Goal: Task Accomplishment & Management: Use online tool/utility

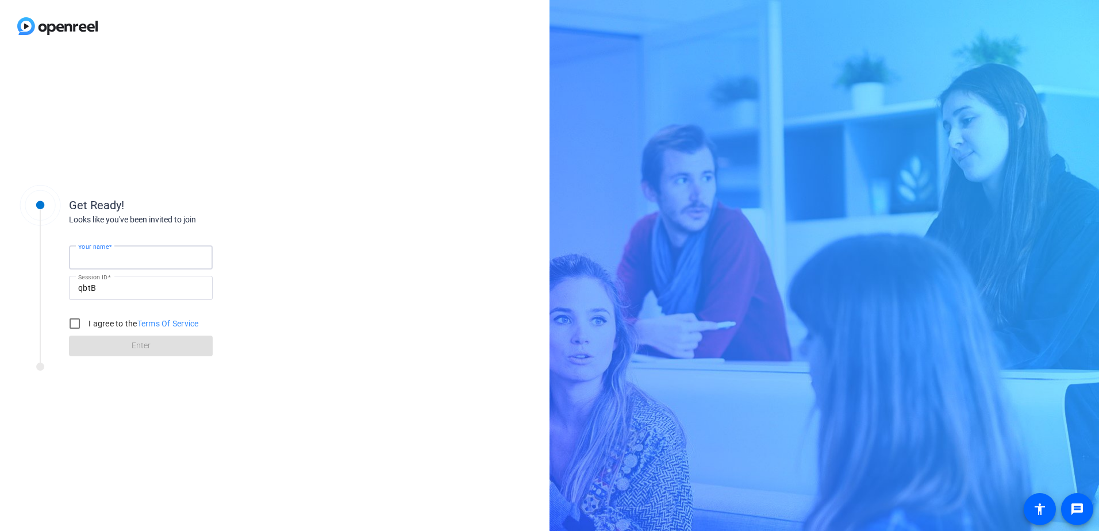
click at [152, 256] on input "Your name" at bounding box center [140, 258] width 125 height 14
click at [112, 259] on input "[PERSON_NAME]" at bounding box center [140, 258] width 125 height 14
drag, startPoint x: 112, startPoint y: 259, endPoint x: 190, endPoint y: 254, distance: 78.3
click at [181, 252] on input "[PERSON_NAME]" at bounding box center [140, 258] width 125 height 14
type input "[PERSON_NAME]"
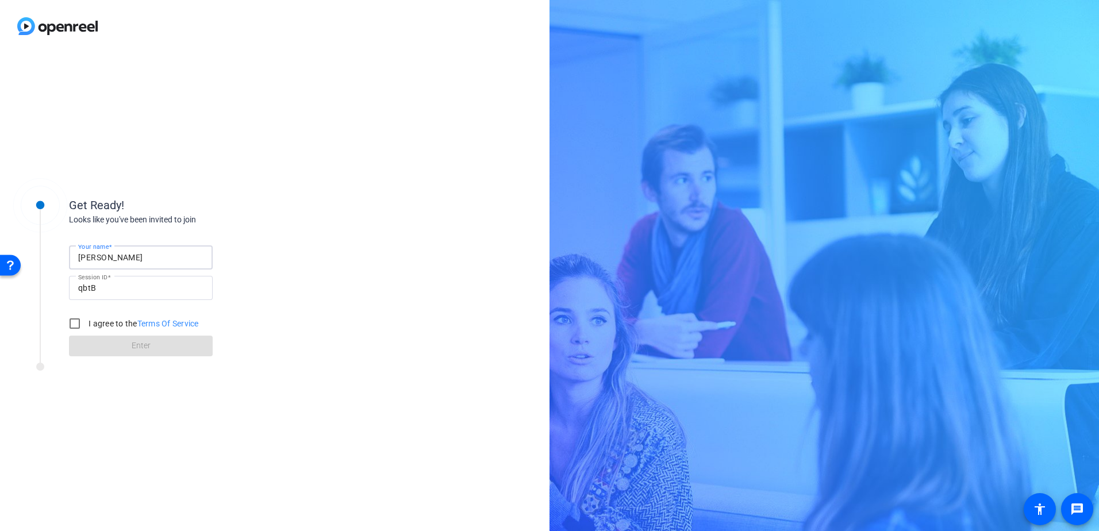
click at [249, 223] on div "Looks like you've been invited to join" at bounding box center [184, 220] width 230 height 12
click at [74, 325] on input "I agree to the Terms Of Service" at bounding box center [74, 323] width 23 height 23
checkbox input "true"
click at [85, 348] on span at bounding box center [141, 346] width 144 height 28
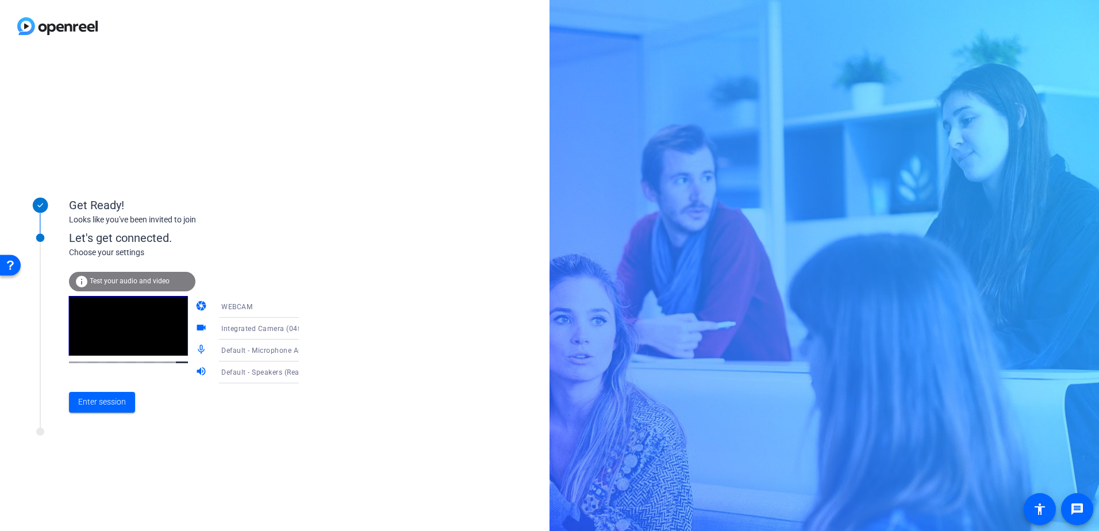
click at [304, 306] on icon at bounding box center [311, 307] width 14 height 14
click at [289, 306] on div at bounding box center [549, 265] width 1099 height 531
click at [304, 331] on icon at bounding box center [311, 329] width 14 height 14
click at [287, 331] on div at bounding box center [549, 265] width 1099 height 531
click at [308, 351] on icon at bounding box center [311, 351] width 6 height 3
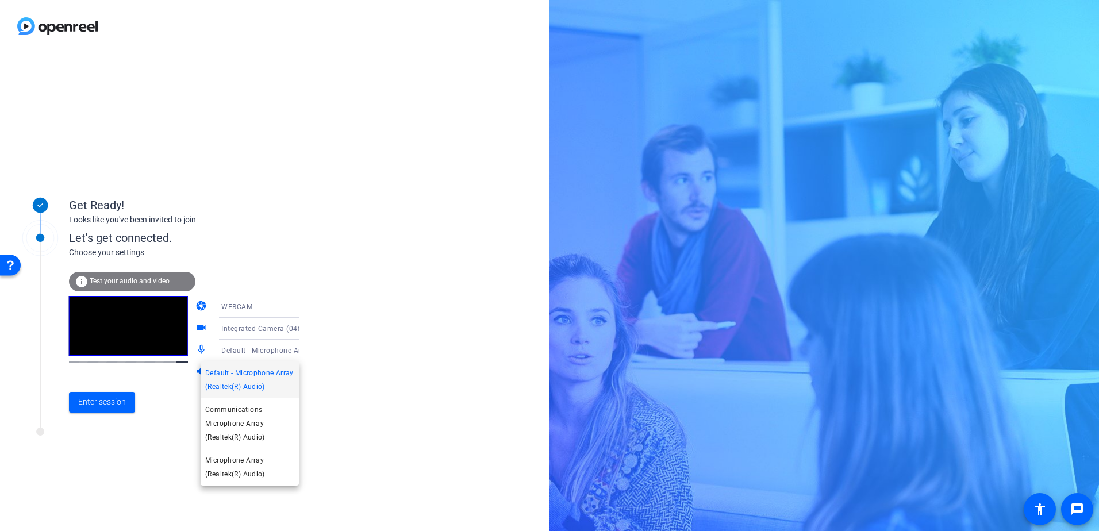
click at [287, 351] on div at bounding box center [549, 265] width 1099 height 531
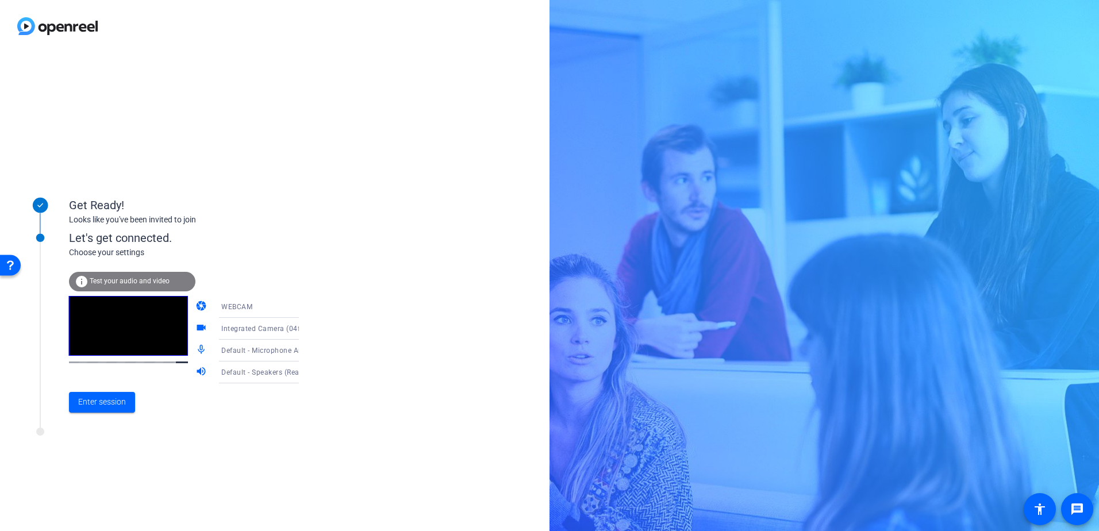
click at [339, 434] on div "Get Ready! Looks like you've been invited to join Let's get connected. Choose y…" at bounding box center [275, 291] width 550 height 479
click at [98, 398] on span "Enter session" at bounding box center [102, 402] width 48 height 12
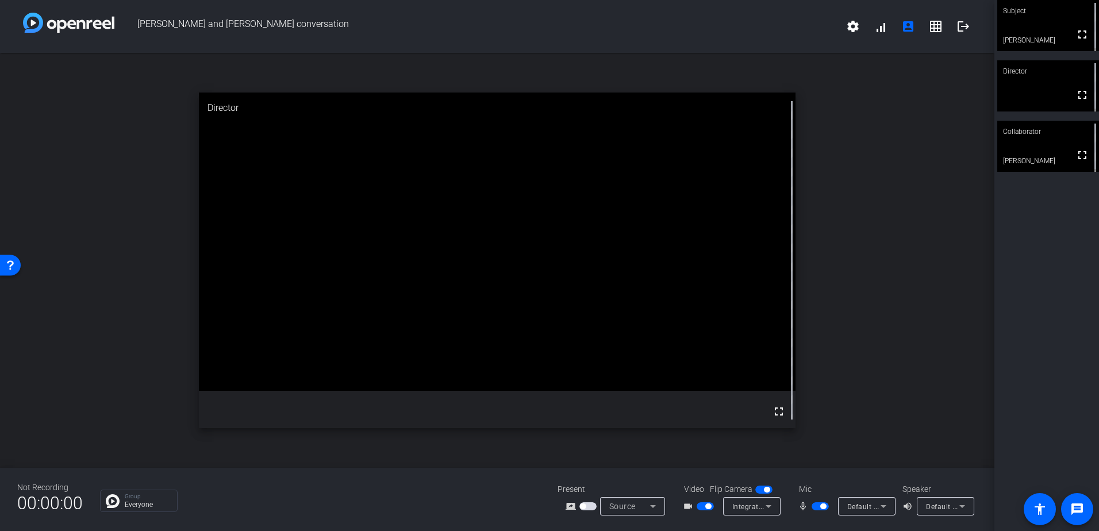
click at [261, 479] on div "Not Recording 00:00:00 Group Everyone Present screen_share_outline Source Video…" at bounding box center [497, 499] width 995 height 63
click at [615, 509] on span "Source" at bounding box center [623, 506] width 26 height 9
click at [616, 509] on div at bounding box center [549, 265] width 1099 height 531
click at [740, 512] on div "Integrated Camera (04f2:b6f5)" at bounding box center [749, 507] width 33 height 14
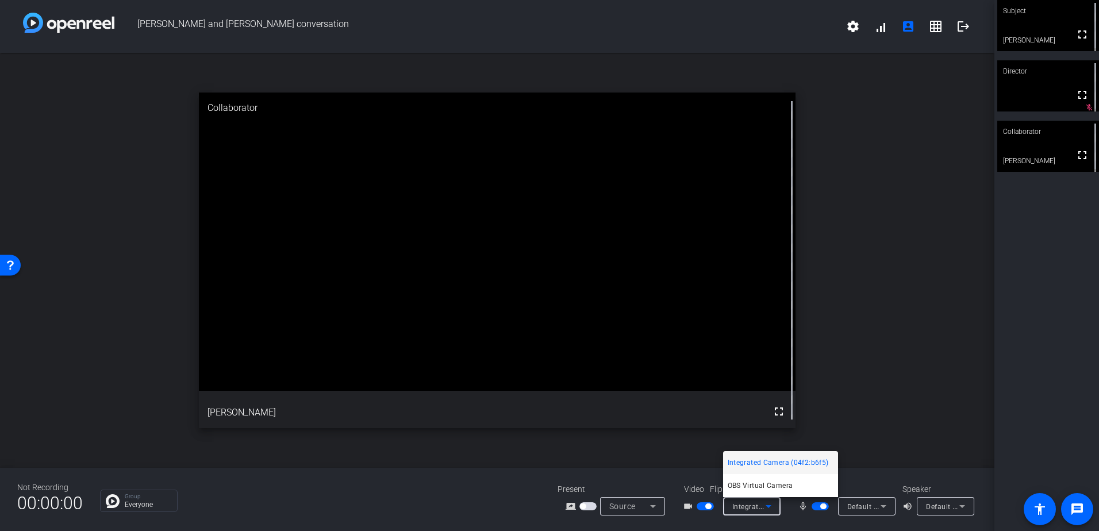
click at [740, 512] on div at bounding box center [549, 265] width 1099 height 531
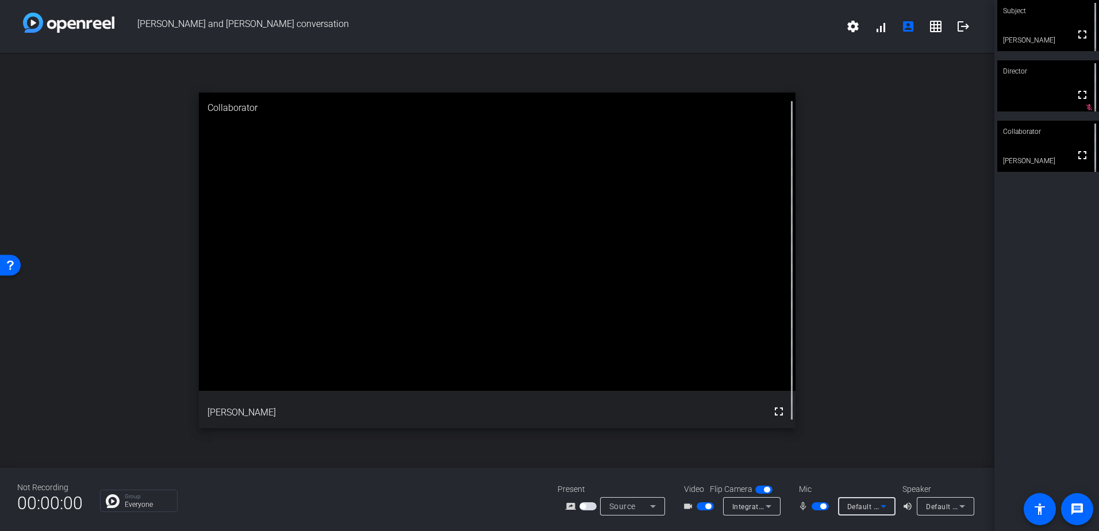
click at [871, 509] on span "Default - Microphone Array (Realtek(R) Audio)" at bounding box center [925, 506] width 154 height 9
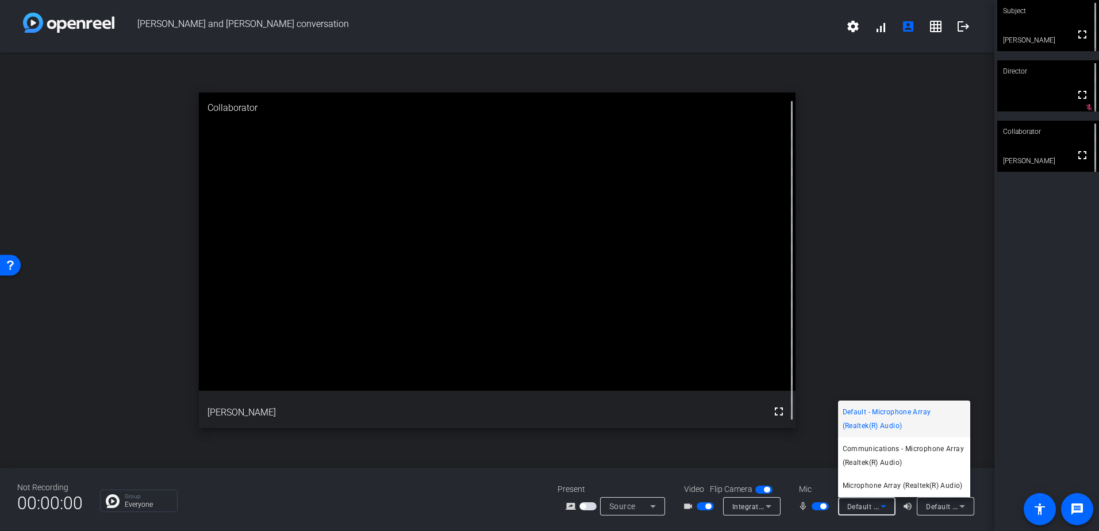
click at [871, 509] on div at bounding box center [549, 265] width 1099 height 531
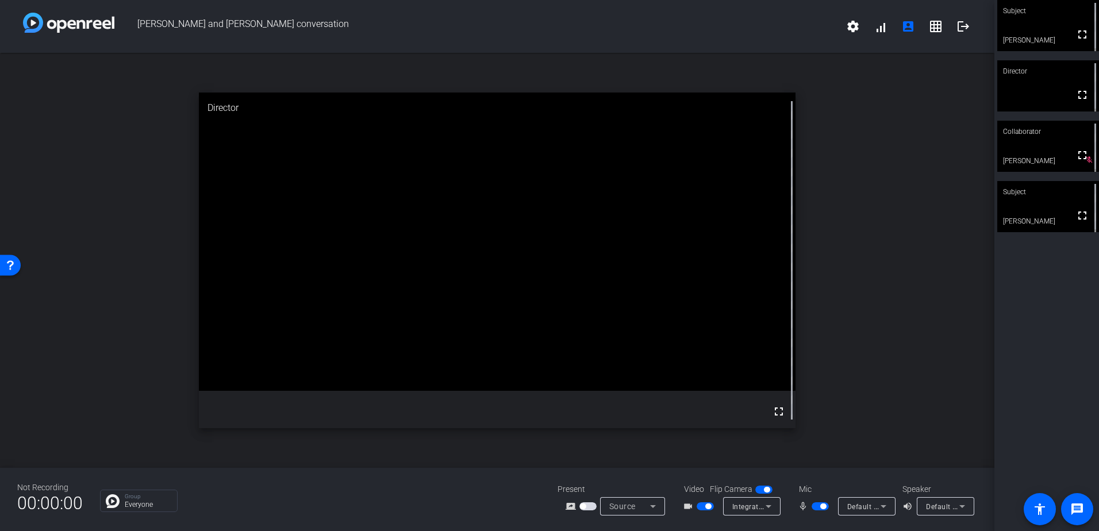
click at [946, 509] on span "Default - Speakers (Realtek(R) Audio)" at bounding box center [988, 506] width 124 height 9
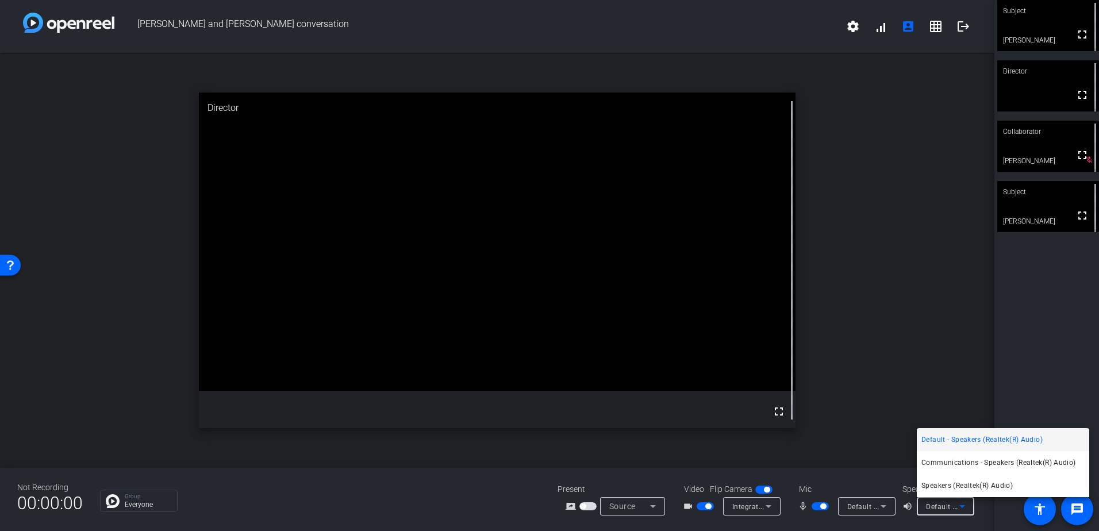
click at [855, 320] on div at bounding box center [549, 265] width 1099 height 531
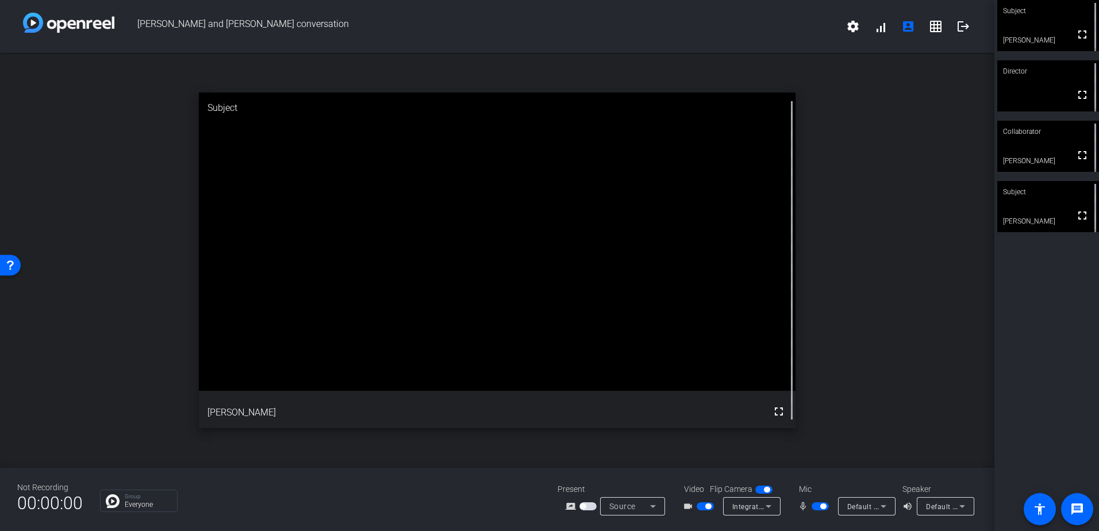
click at [948, 507] on span "Default - Speakers (Realtek(R) Audio)" at bounding box center [988, 506] width 124 height 9
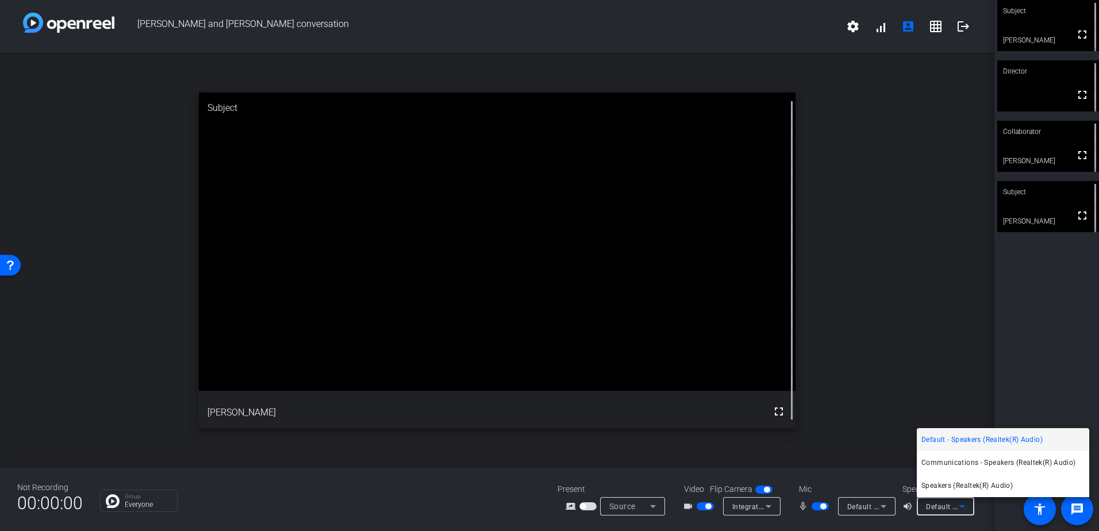
click at [881, 510] on div at bounding box center [549, 265] width 1099 height 531
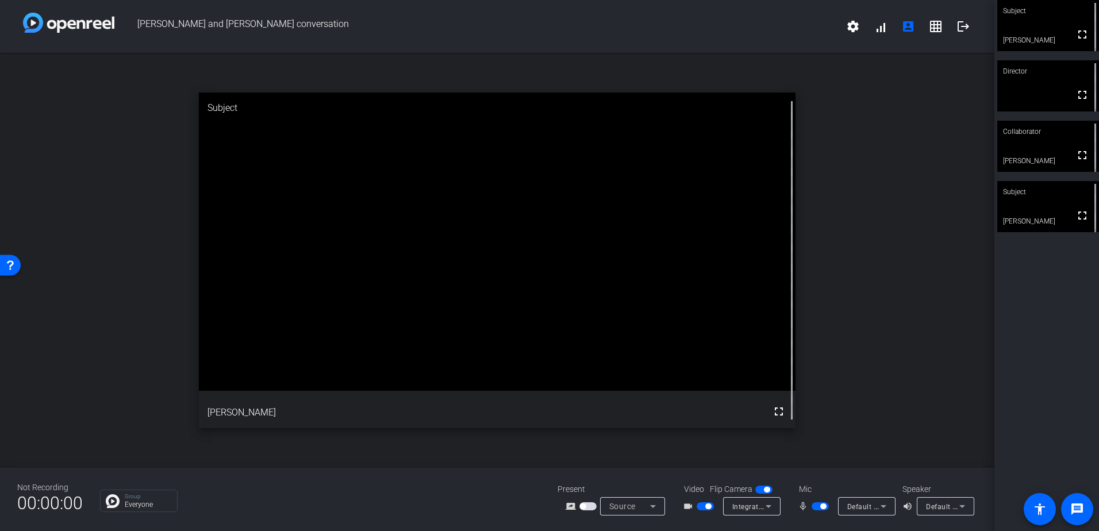
click at [869, 506] on span "Default - Microphone Array (Realtek(R) Audio)" at bounding box center [925, 506] width 154 height 9
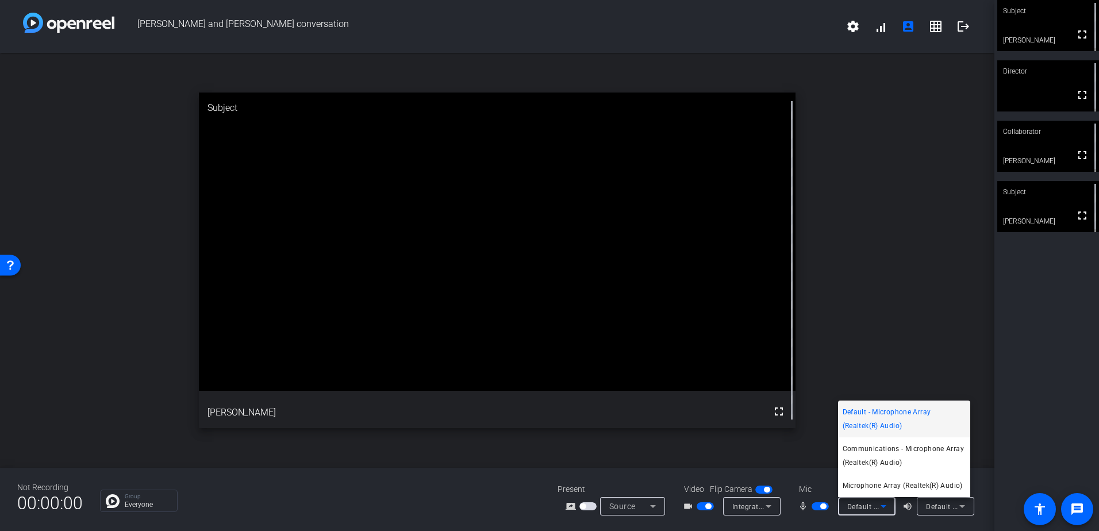
click at [869, 506] on div at bounding box center [549, 265] width 1099 height 531
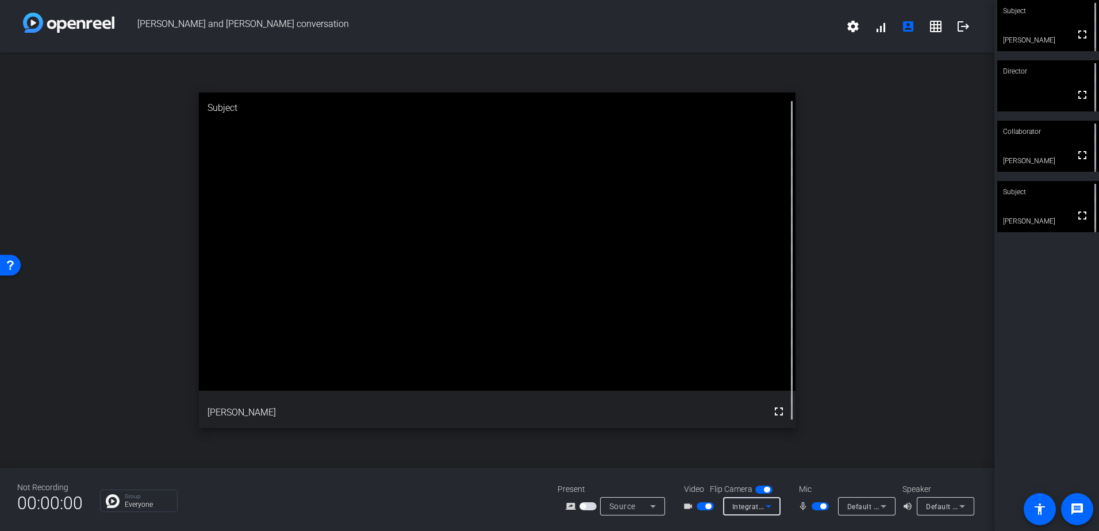
click at [751, 505] on span "Integrated Camera (04f2:b6f5)" at bounding box center [785, 506] width 104 height 9
click at [751, 505] on div at bounding box center [549, 265] width 1099 height 531
click at [641, 505] on div "Source" at bounding box center [630, 507] width 41 height 14
click at [641, 505] on div at bounding box center [549, 265] width 1099 height 531
click at [1043, 511] on mat-icon "accessibility" at bounding box center [1040, 510] width 14 height 14
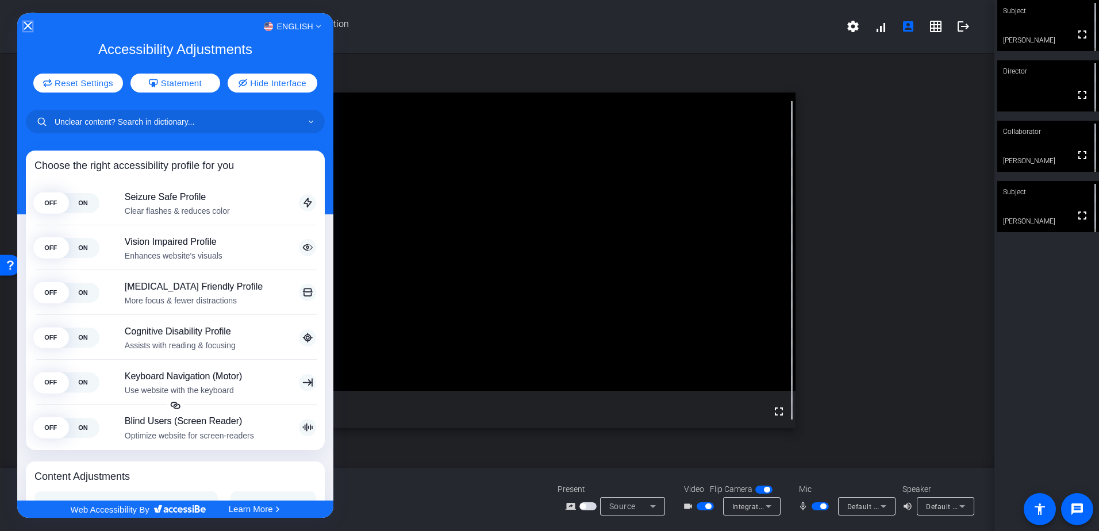
click at [30, 28] on icon "Close Accessibility Interface" at bounding box center [28, 26] width 8 height 8
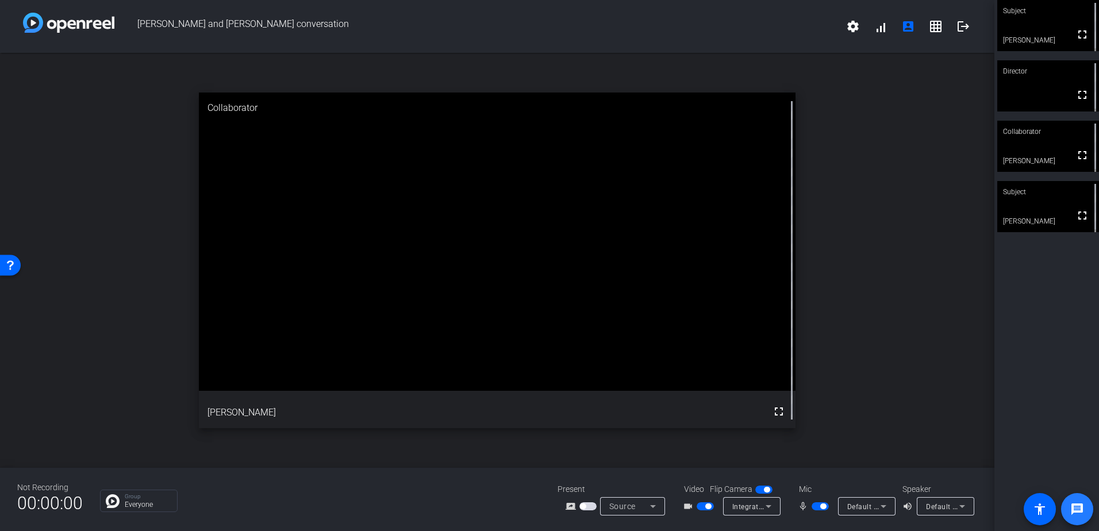
click at [1075, 511] on mat-icon "message" at bounding box center [1078, 510] width 14 height 14
click at [933, 25] on mat-icon "grid_on" at bounding box center [936, 27] width 14 height 14
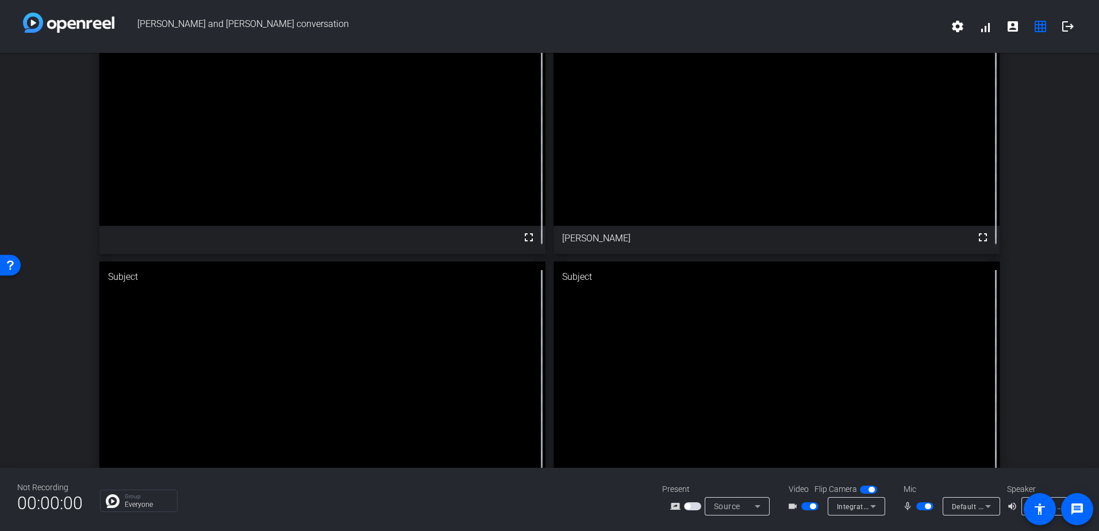
scroll to position [109, 0]
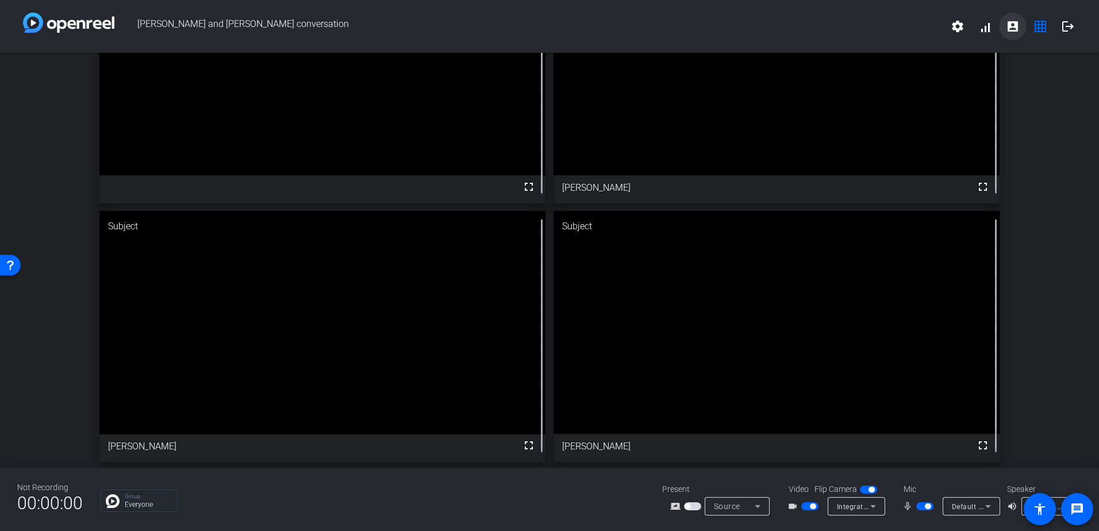
click at [1011, 29] on mat-icon "account_box" at bounding box center [1013, 27] width 14 height 14
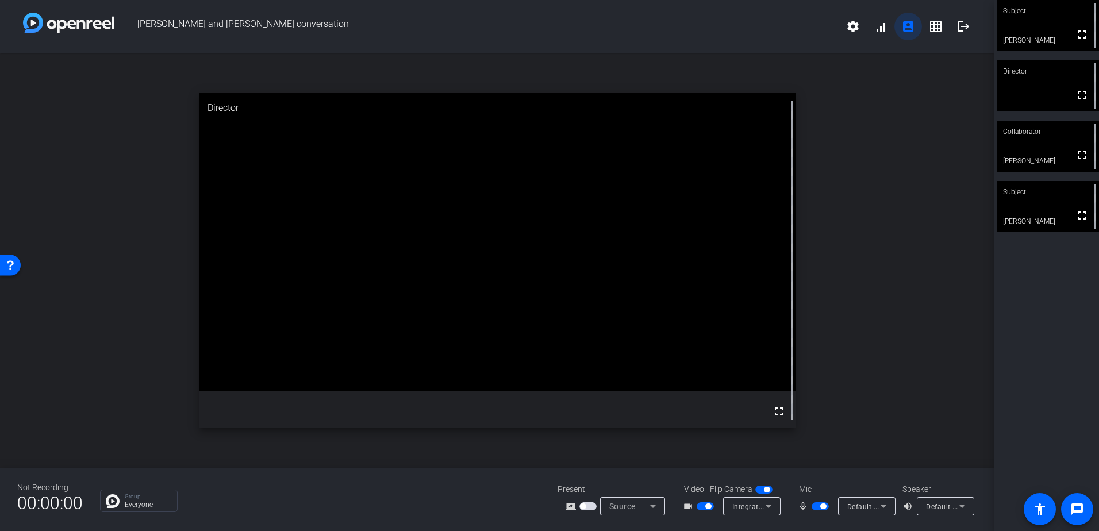
scroll to position [0, 0]
click at [881, 28] on span at bounding box center [881, 27] width 28 height 28
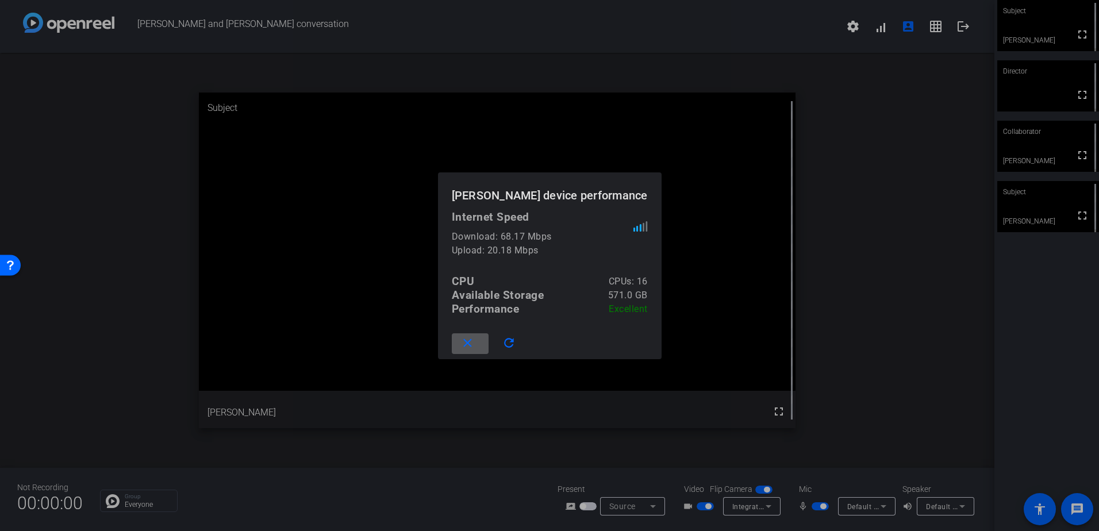
click at [489, 346] on span at bounding box center [470, 344] width 37 height 28
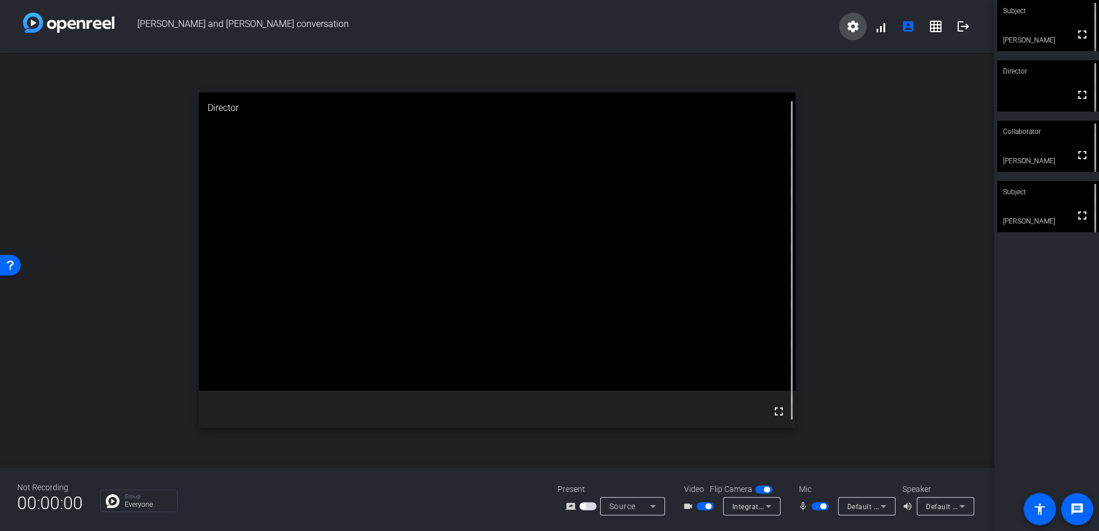
click at [853, 27] on mat-icon "settings" at bounding box center [853, 27] width 14 height 14
click at [908, 150] on div at bounding box center [549, 265] width 1099 height 531
click at [938, 28] on mat-icon "grid_on" at bounding box center [936, 27] width 14 height 14
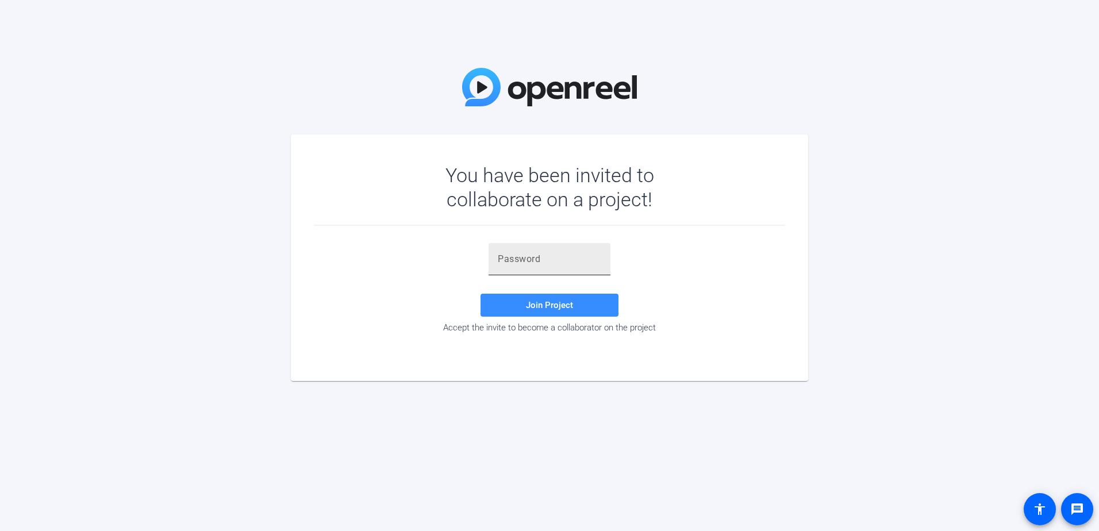
click at [537, 265] on input "text" at bounding box center [550, 259] width 104 height 14
paste input "4IjbDg"
type input "4IjbDg"
click at [517, 309] on span at bounding box center [550, 306] width 138 height 28
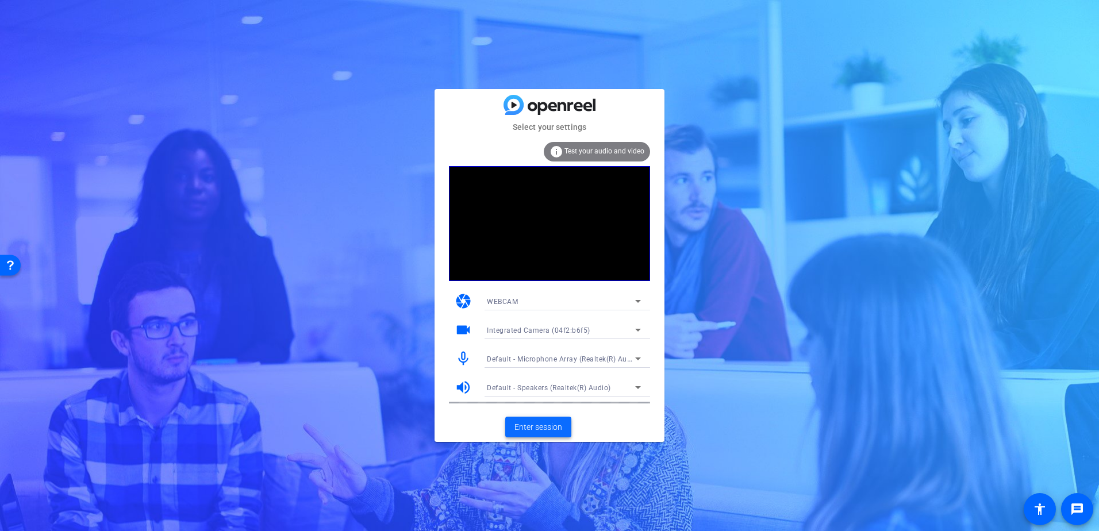
click at [532, 423] on span "Enter session" at bounding box center [539, 427] width 48 height 12
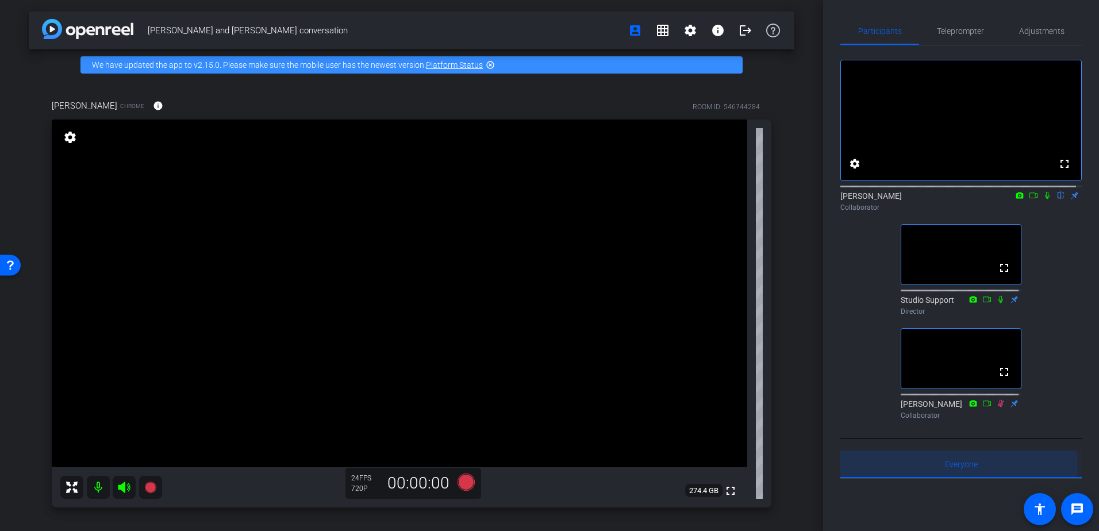
click at [952, 469] on span "Everyone 0" at bounding box center [961, 465] width 33 height 8
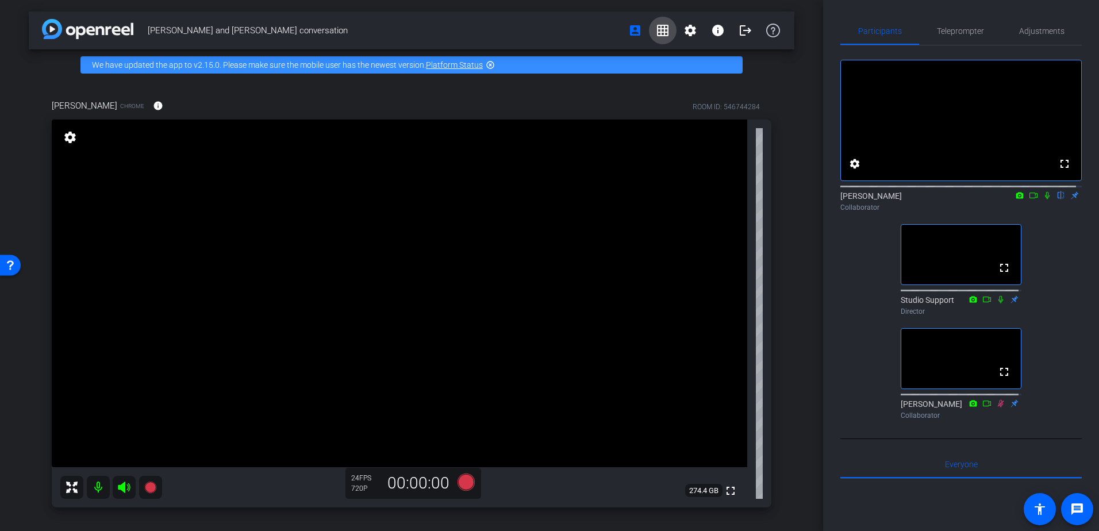
click at [658, 32] on mat-icon "grid_on" at bounding box center [663, 31] width 14 height 14
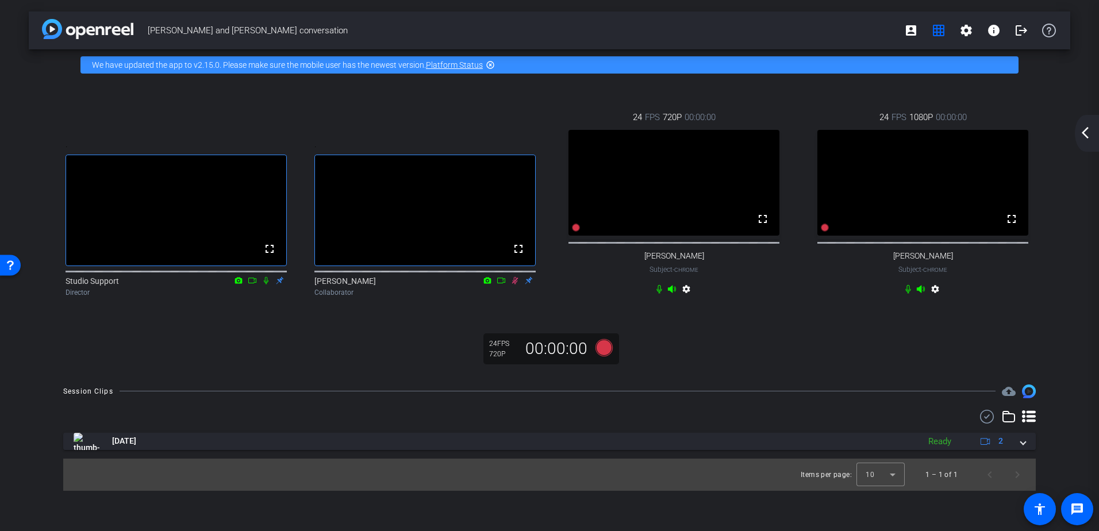
click at [1084, 138] on mat-icon "arrow_back_ios_new" at bounding box center [1086, 133] width 14 height 14
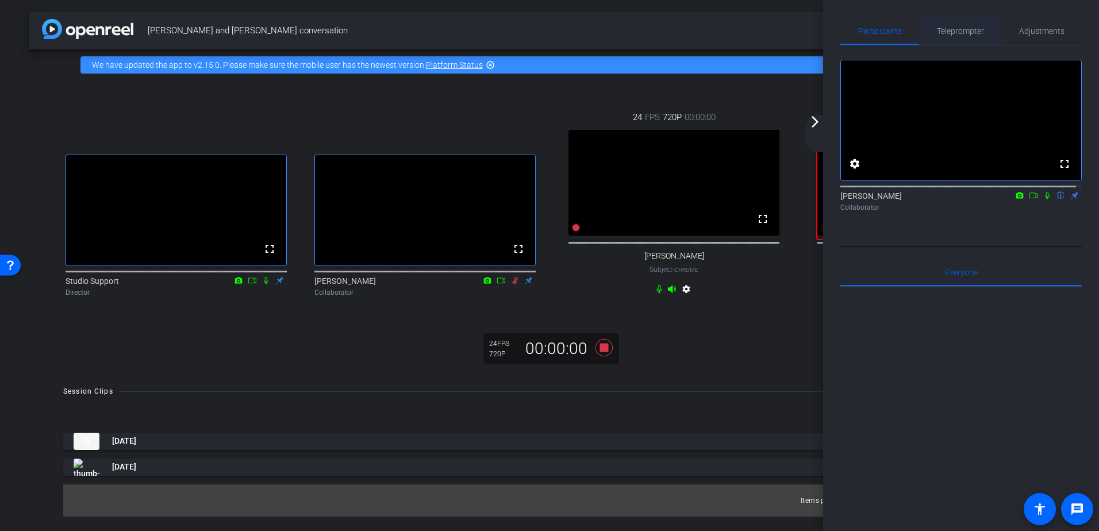
click at [966, 32] on span "Teleprompter" at bounding box center [960, 31] width 47 height 8
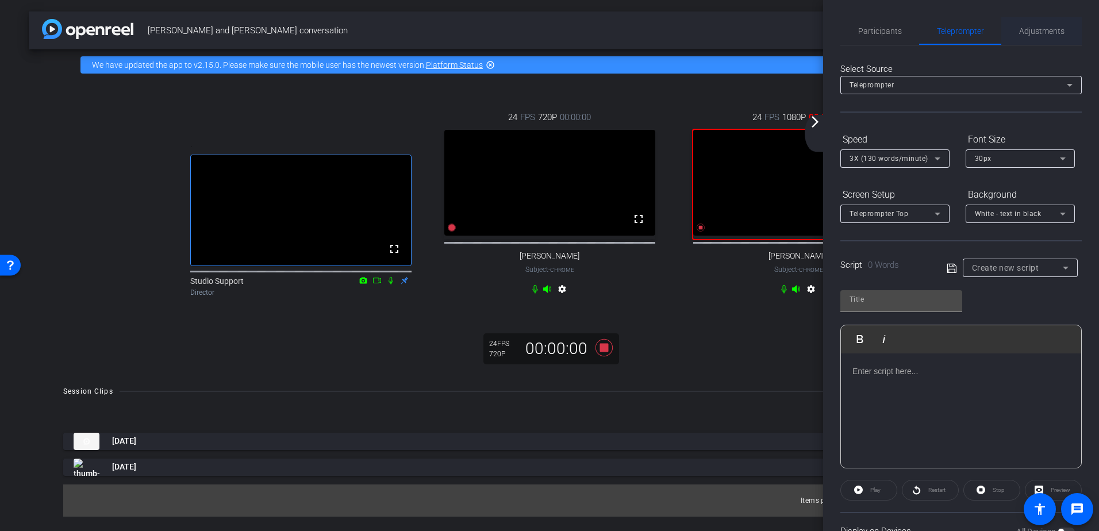
click at [1036, 31] on span "Adjustments" at bounding box center [1042, 31] width 45 height 8
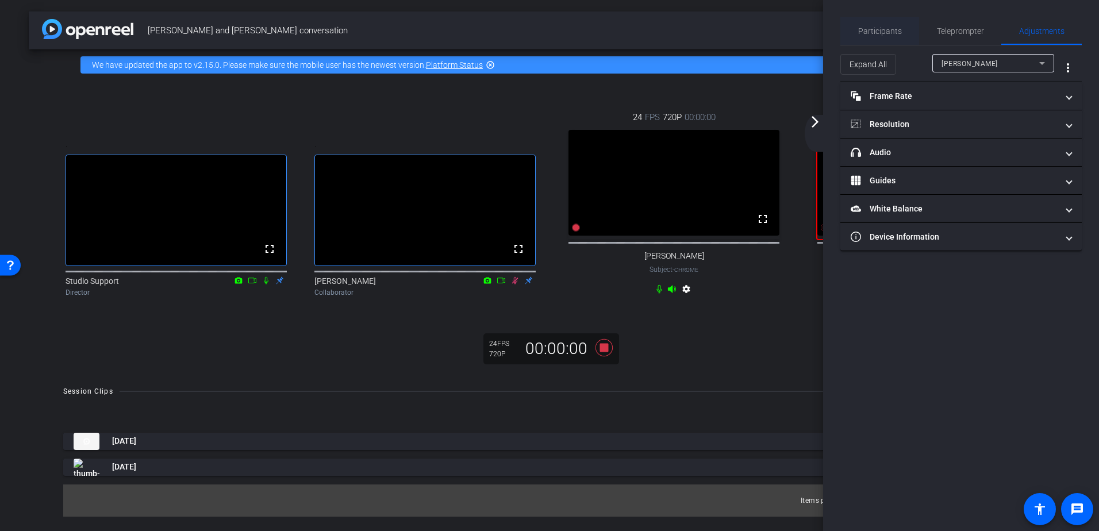
click at [894, 34] on span "Participants" at bounding box center [881, 31] width 44 height 8
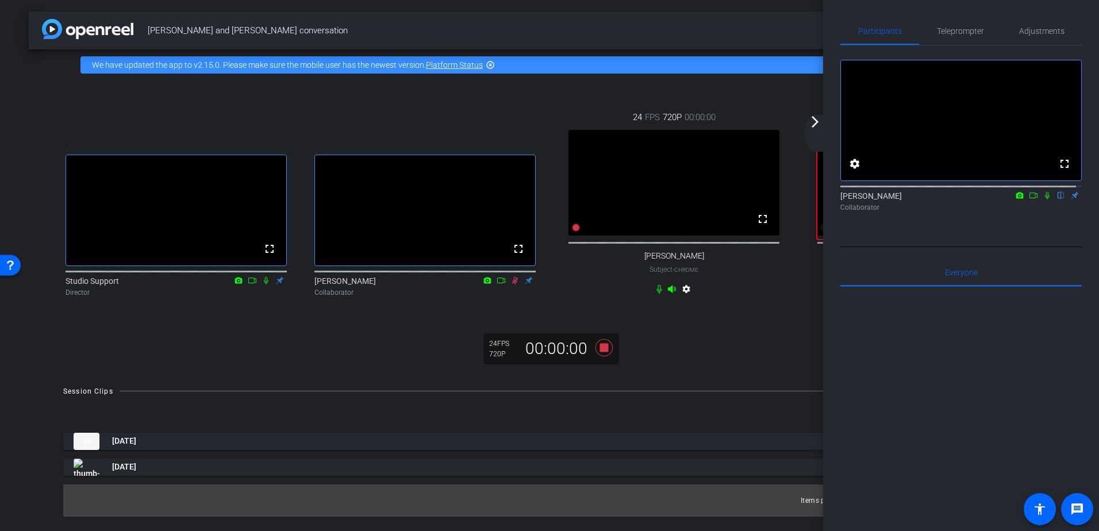
click at [818, 120] on mat-icon "arrow_forward_ios" at bounding box center [815, 122] width 14 height 14
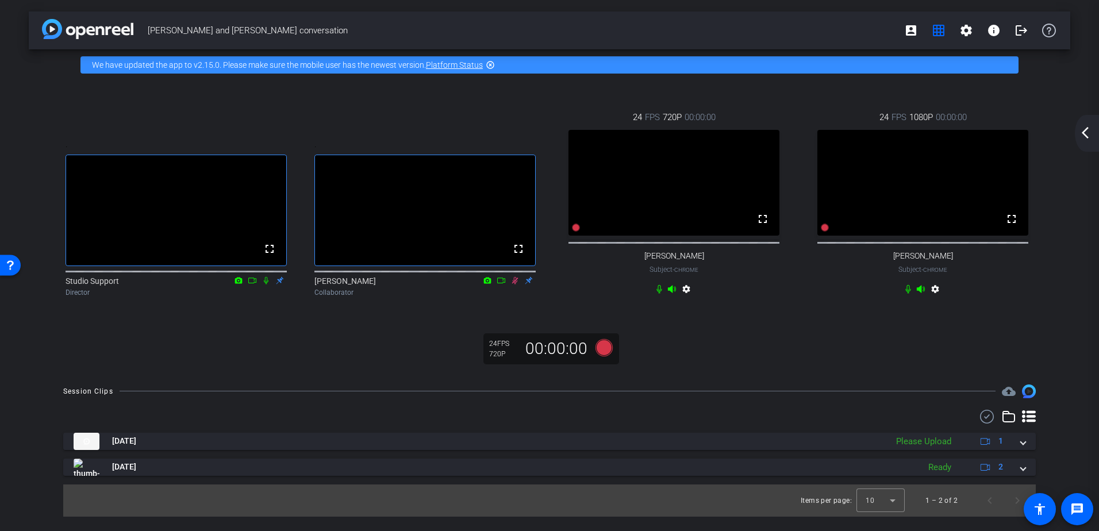
click at [1087, 131] on mat-icon "arrow_back_ios_new" at bounding box center [1086, 133] width 14 height 14
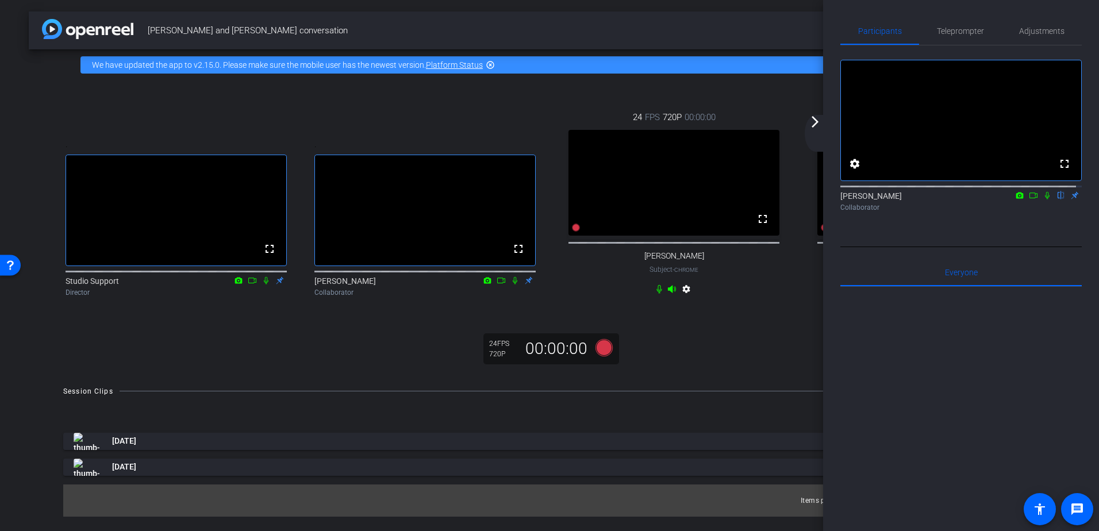
click at [819, 125] on mat-icon "arrow_forward_ios" at bounding box center [815, 122] width 14 height 14
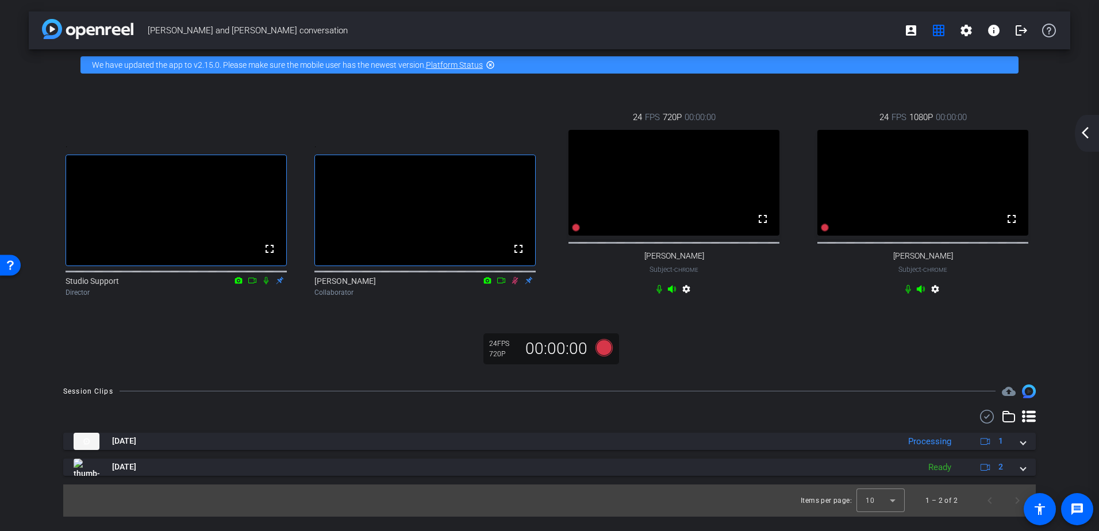
click at [1086, 139] on mat-icon "arrow_back_ios_new" at bounding box center [1086, 133] width 14 height 14
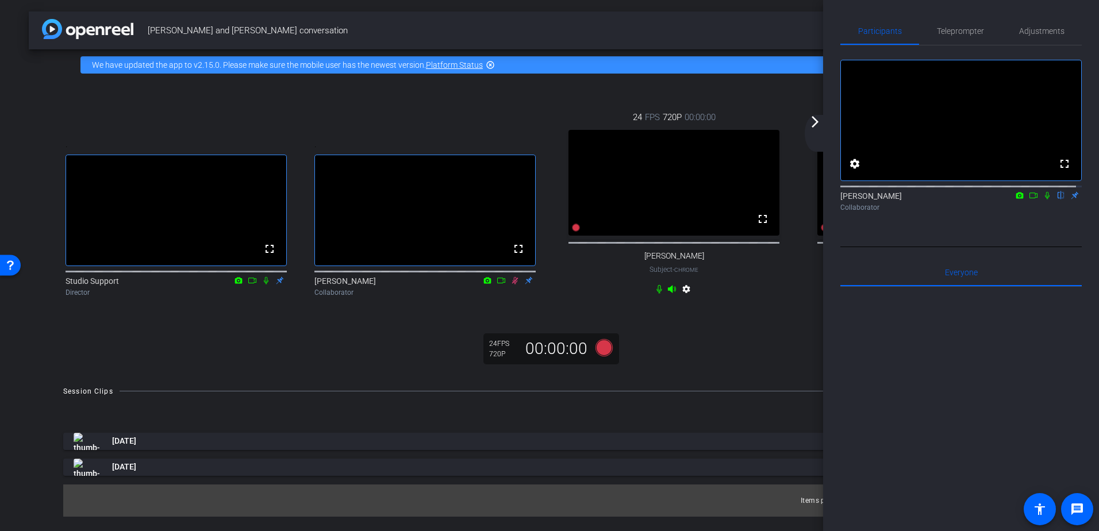
click at [1030, 198] on icon at bounding box center [1034, 196] width 8 height 6
click at [1043, 200] on icon at bounding box center [1047, 195] width 9 height 8
click at [814, 123] on mat-icon "arrow_forward_ios" at bounding box center [815, 122] width 14 height 14
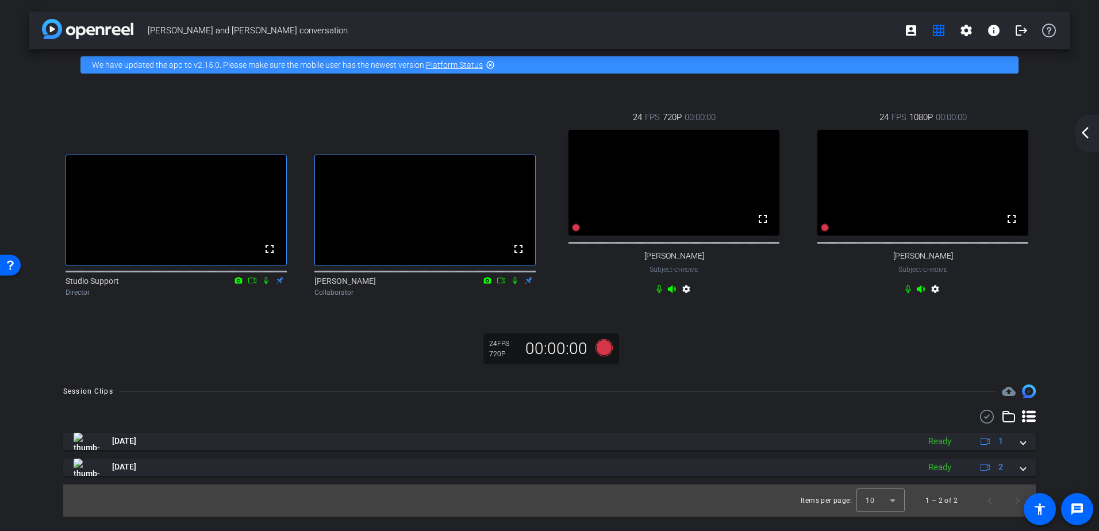
click at [1091, 136] on mat-icon "arrow_back_ios_new" at bounding box center [1086, 133] width 14 height 14
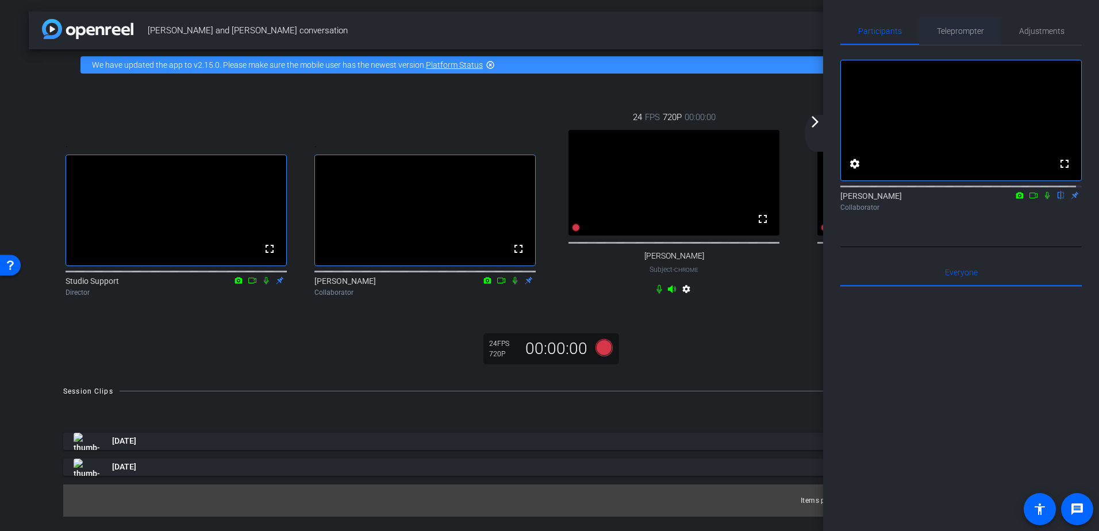
click at [969, 27] on span "Teleprompter" at bounding box center [960, 31] width 47 height 8
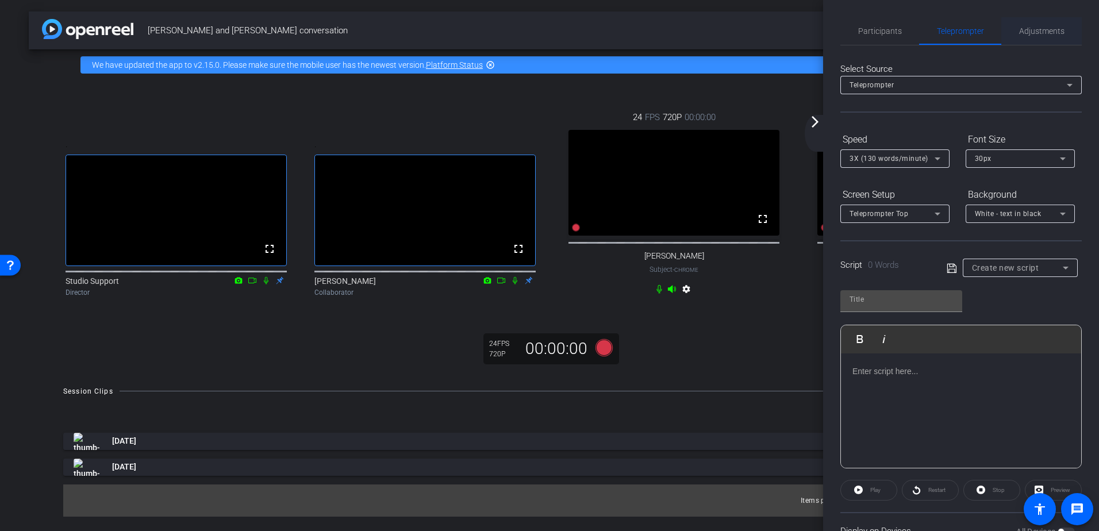
click at [1037, 33] on span "Adjustments" at bounding box center [1042, 31] width 45 height 8
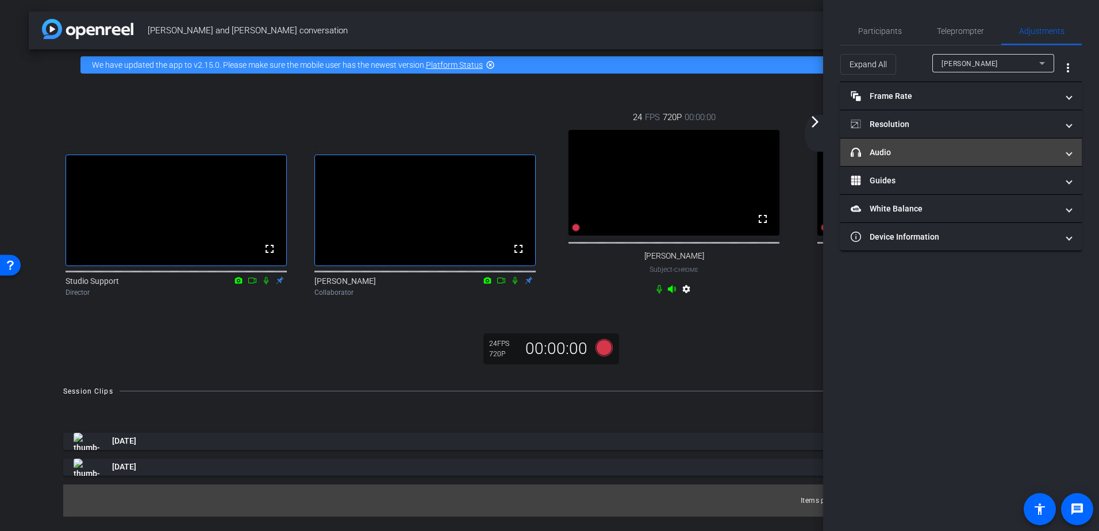
click at [1071, 155] on span at bounding box center [1069, 153] width 5 height 12
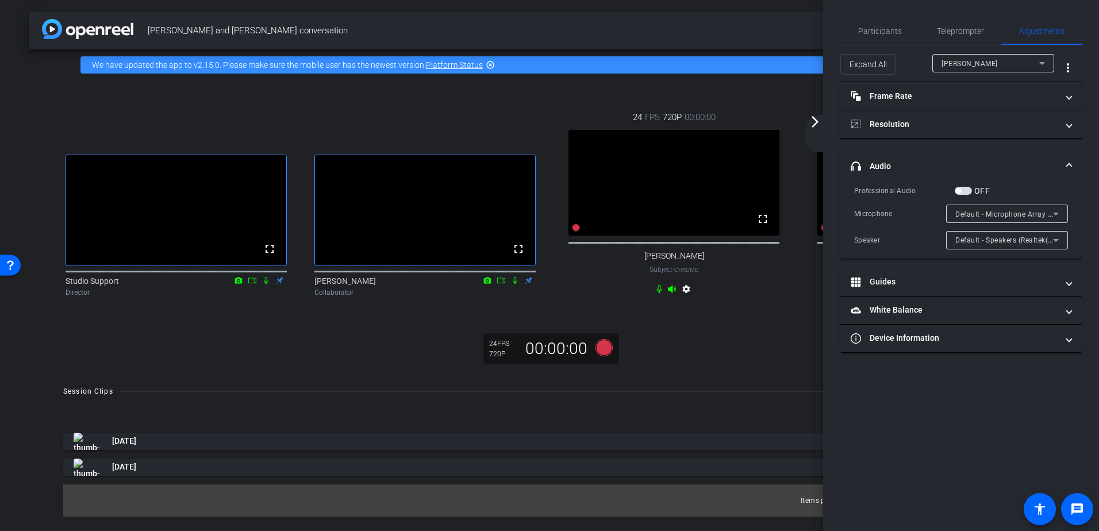
click at [1071, 155] on mat-expansion-panel-header "headphone icon Audio" at bounding box center [962, 166] width 242 height 37
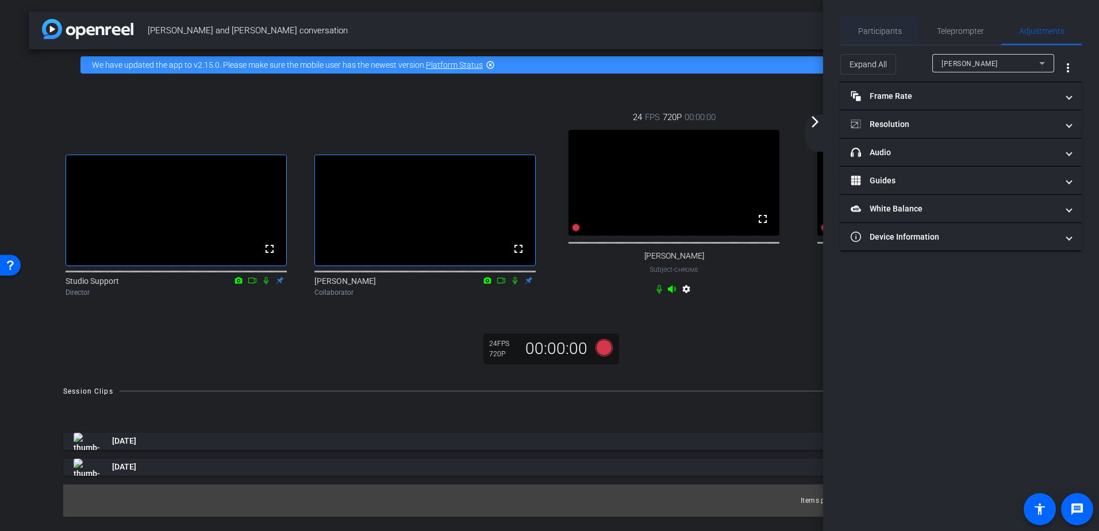
click at [886, 34] on span "Participants" at bounding box center [881, 31] width 44 height 8
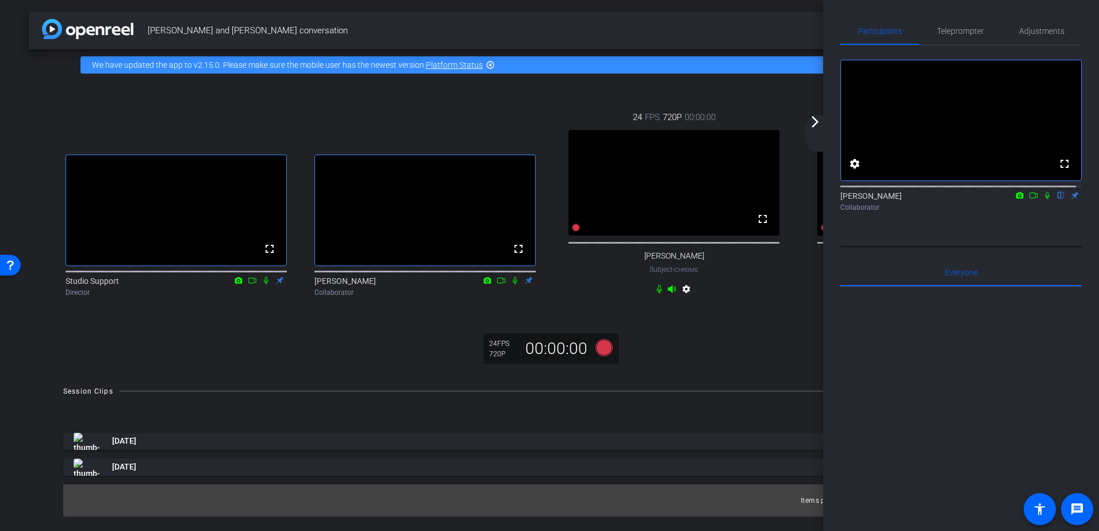
click at [815, 121] on mat-icon "arrow_forward_ios" at bounding box center [815, 122] width 14 height 14
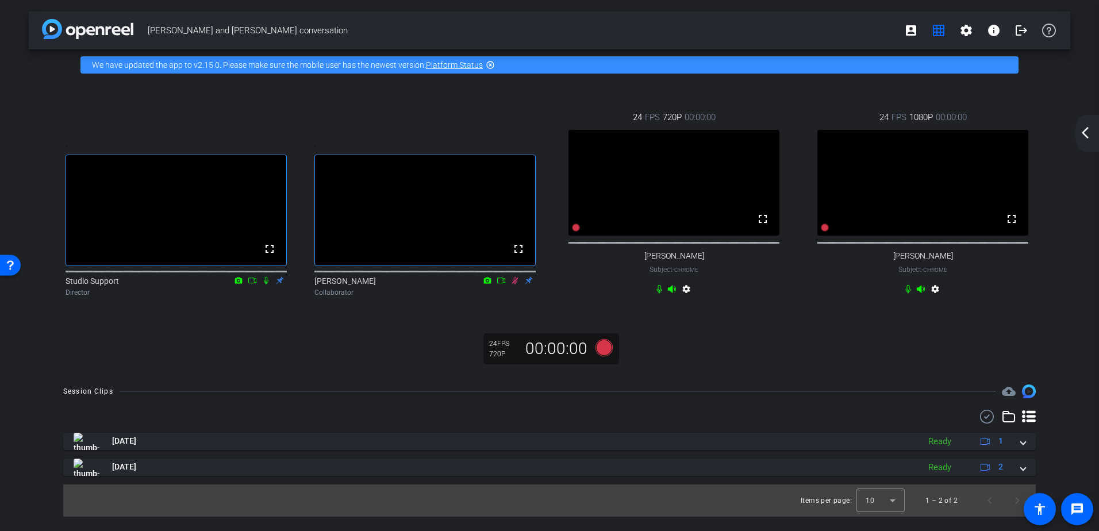
click at [1084, 134] on mat-icon "arrow_back_ios_new" at bounding box center [1086, 133] width 14 height 14
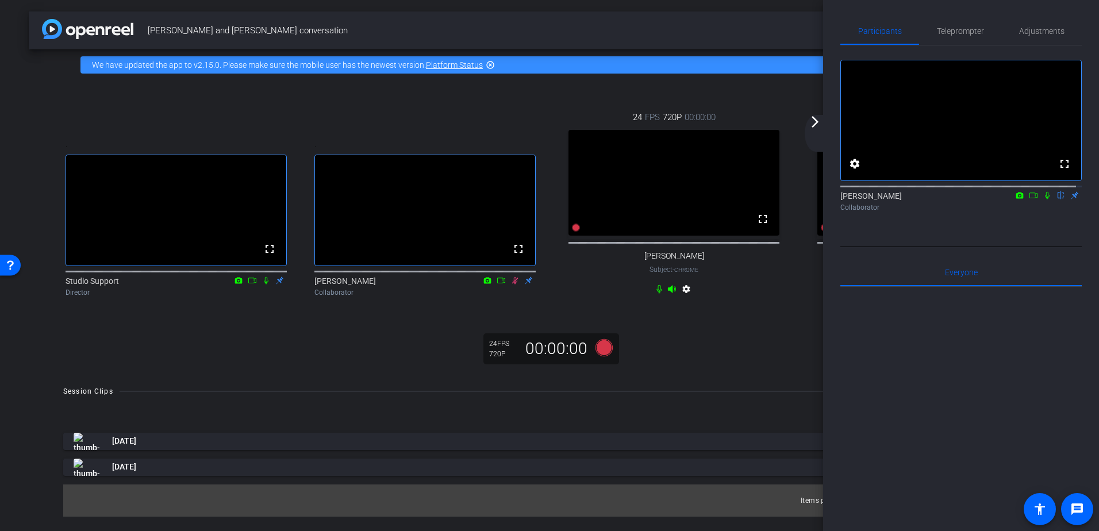
click at [1043, 200] on icon at bounding box center [1047, 195] width 9 height 8
click at [817, 123] on mat-icon "arrow_forward_ios" at bounding box center [815, 122] width 14 height 14
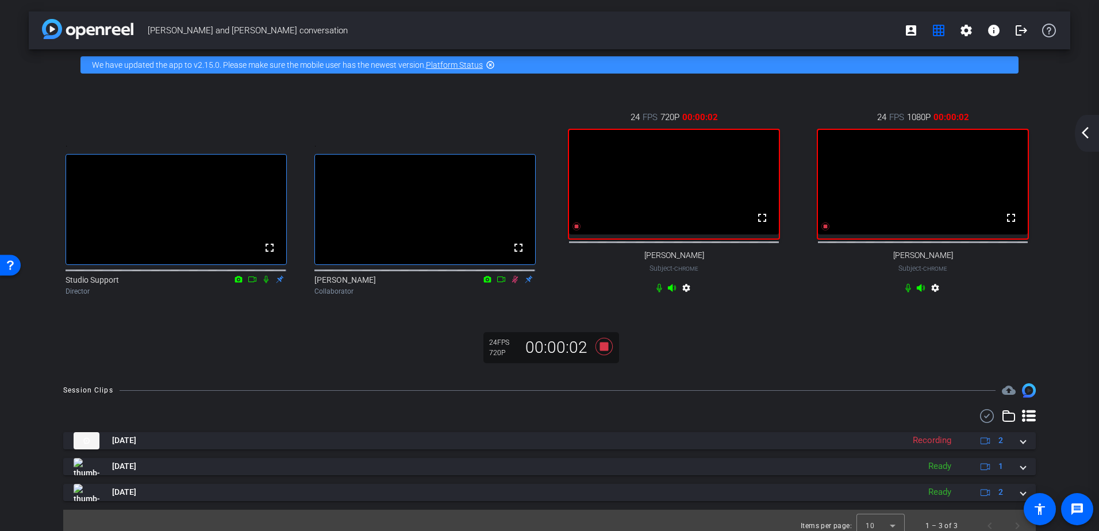
click at [1087, 135] on mat-icon "arrow_back_ios_new" at bounding box center [1086, 133] width 14 height 14
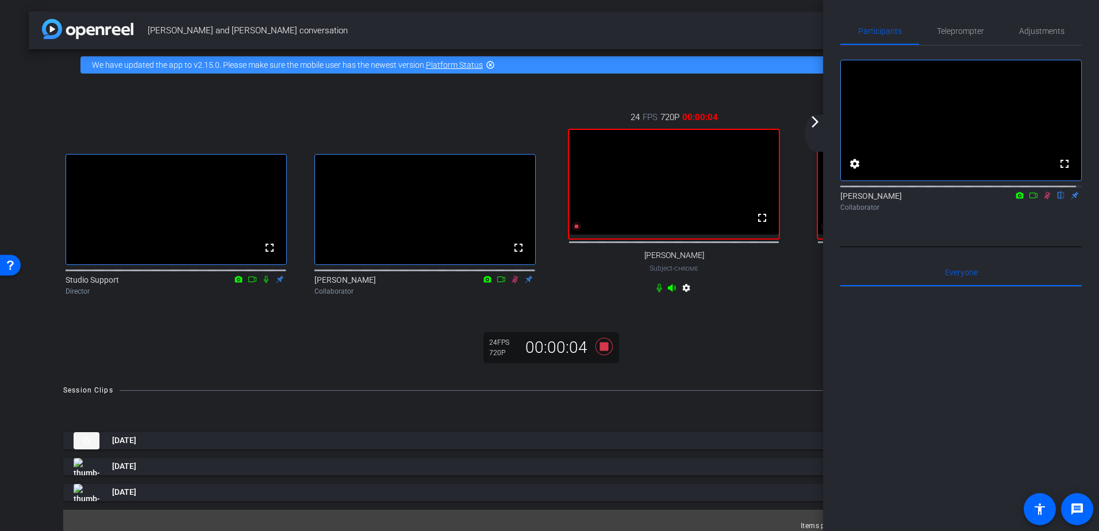
click at [816, 126] on mat-icon "arrow_forward_ios" at bounding box center [815, 122] width 14 height 14
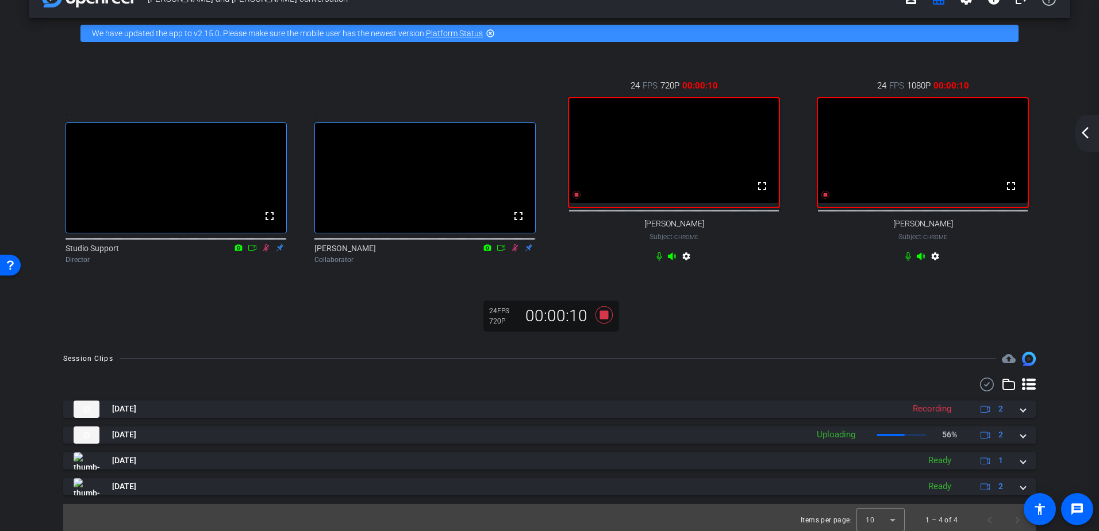
scroll to position [49, 0]
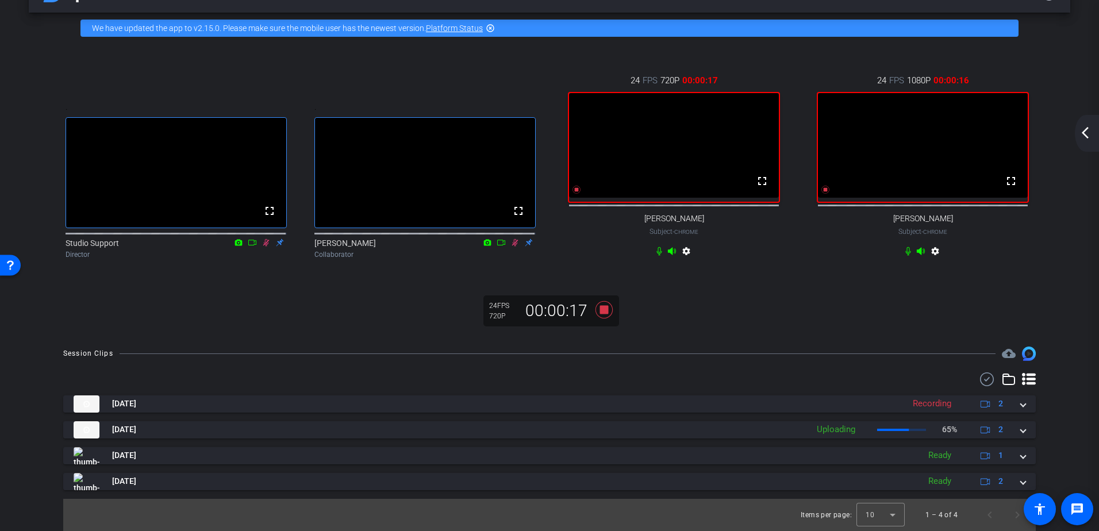
click at [1088, 135] on mat-icon "arrow_back_ios_new" at bounding box center [1086, 133] width 14 height 14
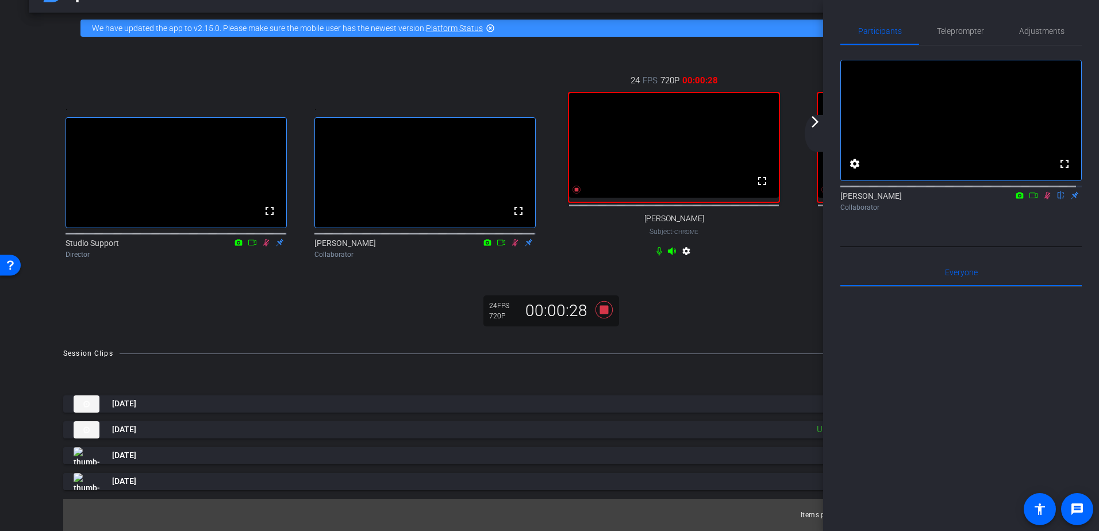
click at [817, 122] on mat-icon "arrow_forward_ios" at bounding box center [815, 122] width 14 height 14
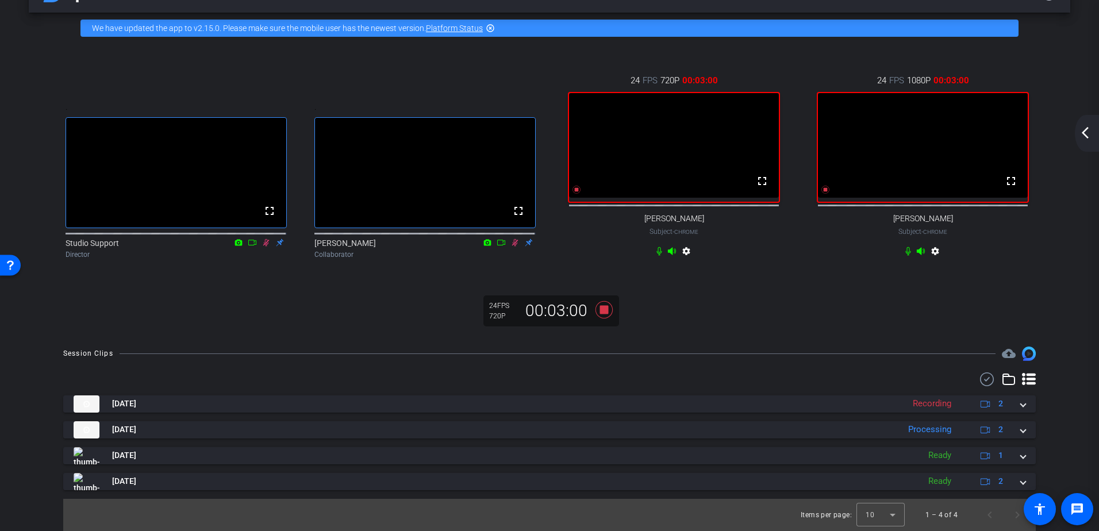
click at [1087, 136] on mat-icon "arrow_back_ios_new" at bounding box center [1086, 133] width 14 height 14
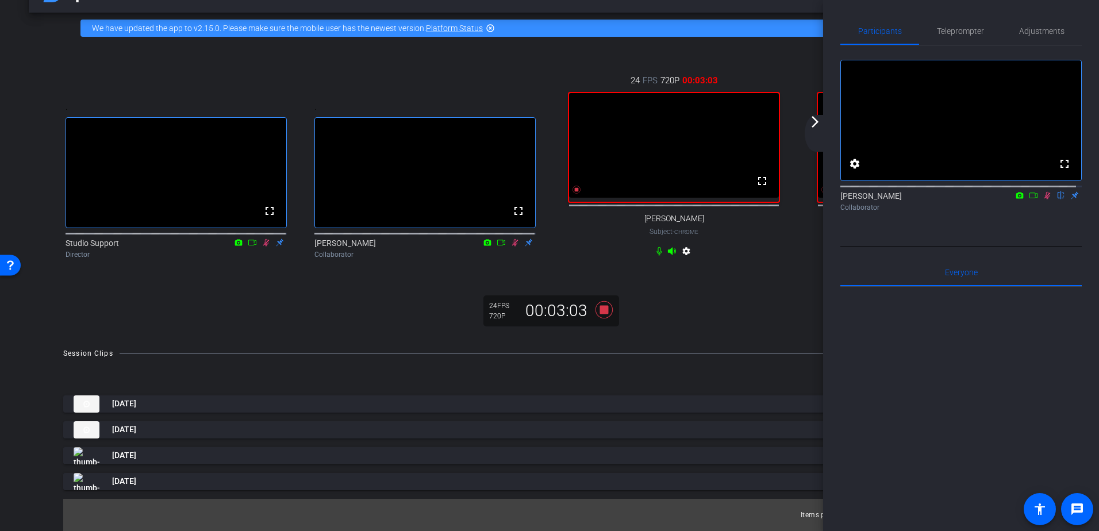
click at [817, 121] on mat-icon "arrow_forward_ios" at bounding box center [815, 122] width 14 height 14
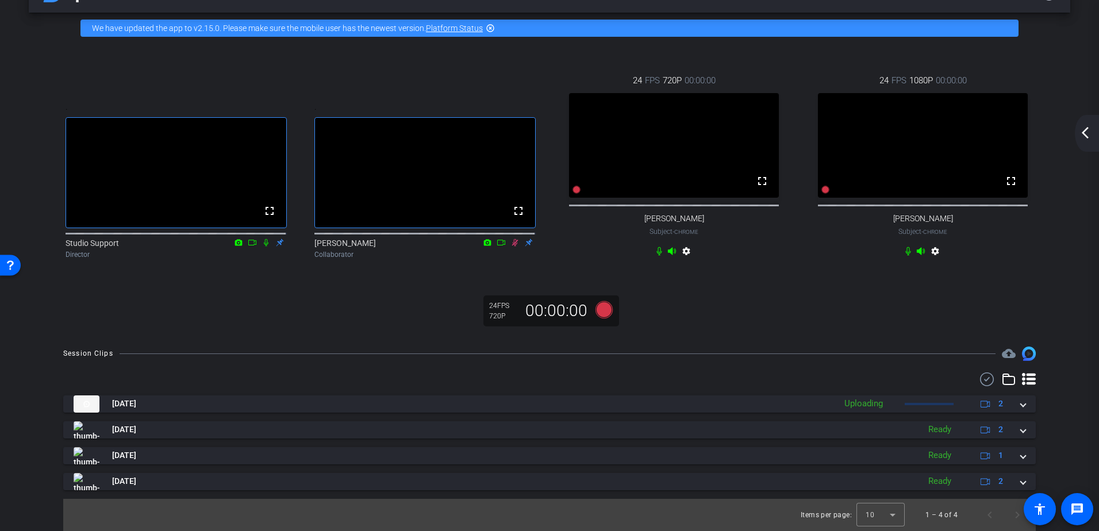
click at [1090, 135] on mat-icon "arrow_back_ios_new" at bounding box center [1086, 133] width 14 height 14
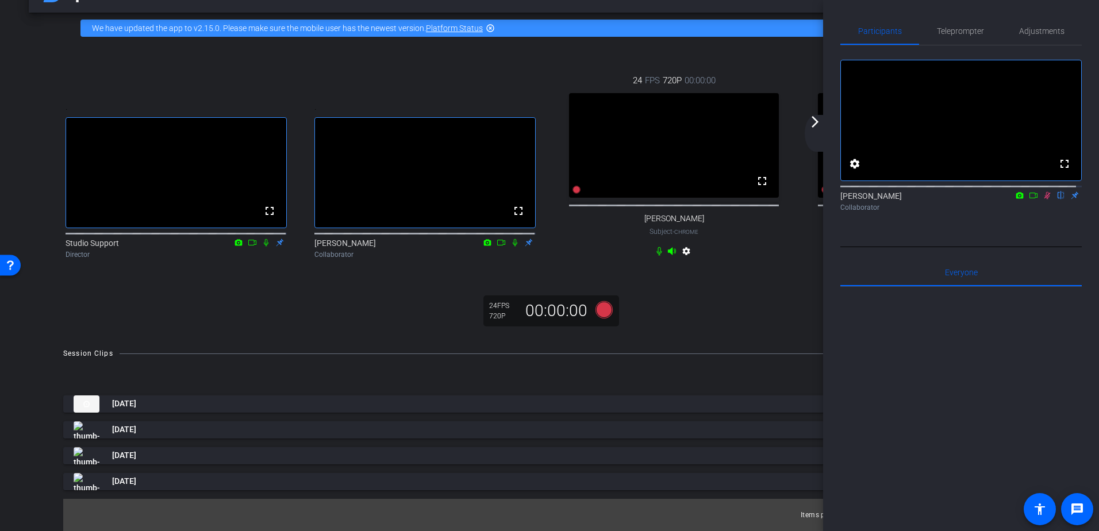
click at [1045, 200] on icon at bounding box center [1048, 195] width 6 height 7
click at [813, 122] on mat-icon "arrow_forward_ios" at bounding box center [815, 122] width 14 height 14
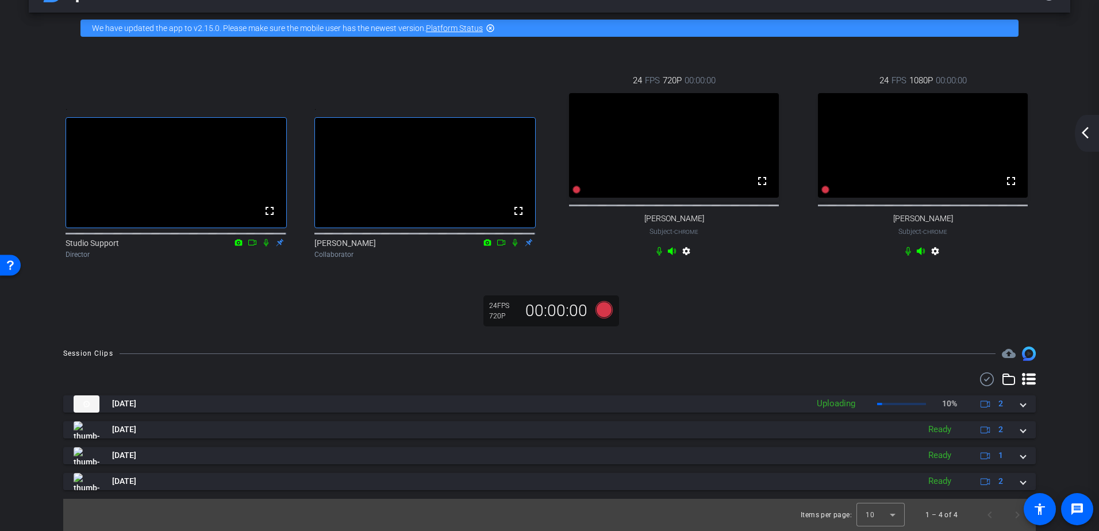
click at [1085, 131] on mat-icon "arrow_back_ios_new" at bounding box center [1086, 133] width 14 height 14
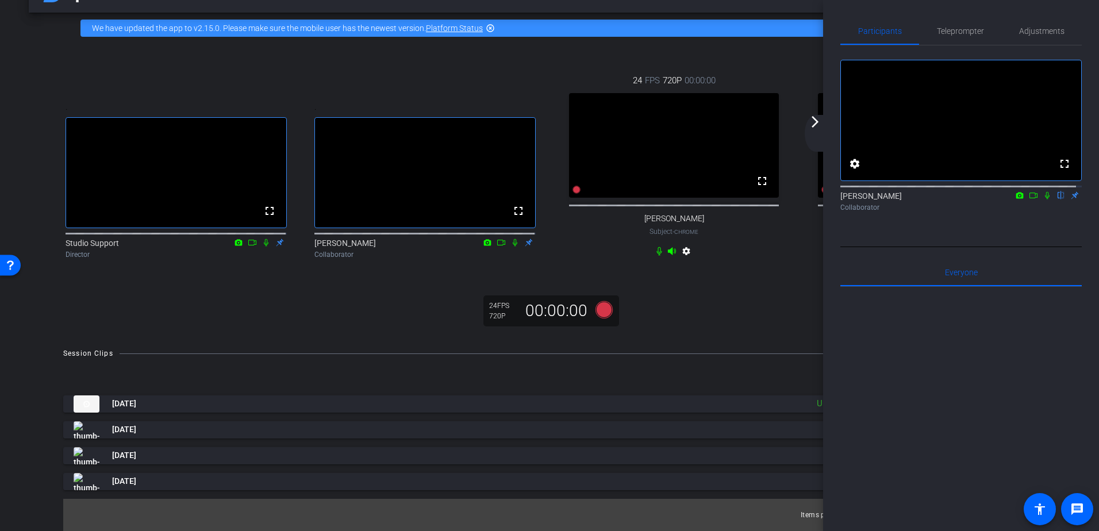
click at [810, 123] on mat-icon "arrow_forward_ios" at bounding box center [815, 122] width 14 height 14
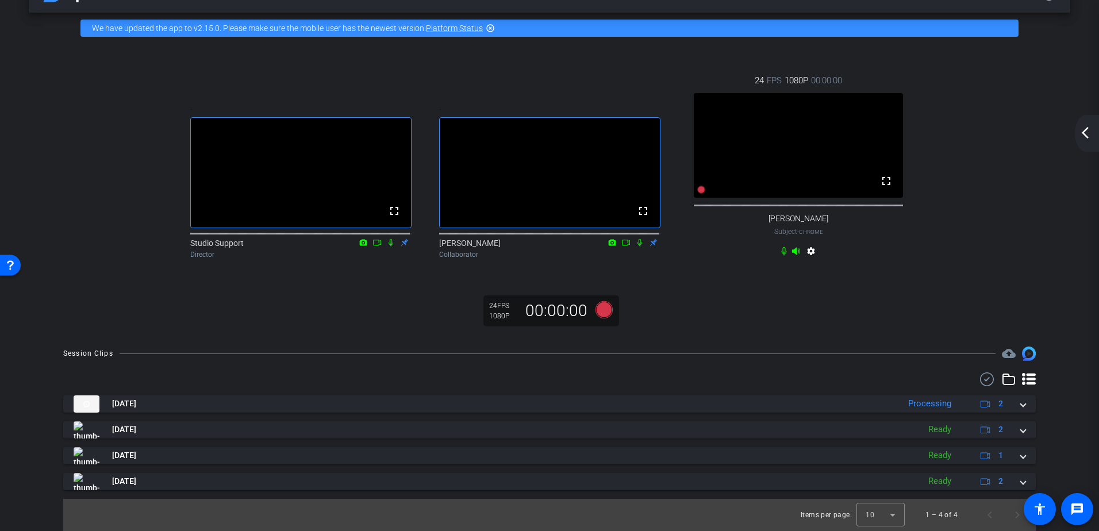
click at [758, 302] on div ". fullscreen Studio Support Director . fullscreen Arthur Collaborator 24 FPS 10…" at bounding box center [550, 190] width 1042 height 292
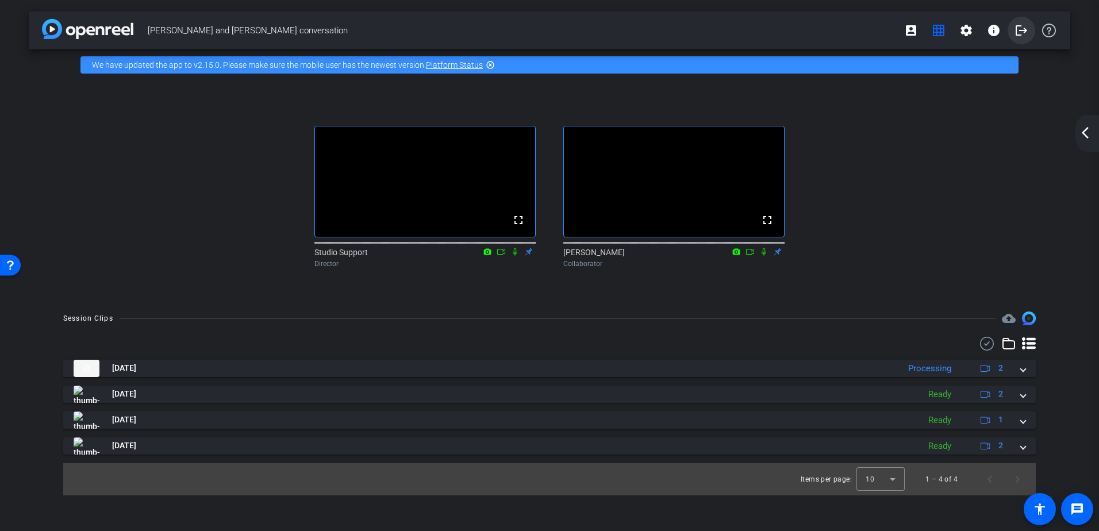
click at [1026, 33] on mat-icon "logout" at bounding box center [1022, 31] width 14 height 14
